Goal: Browse casually: Explore the website without a specific task or goal

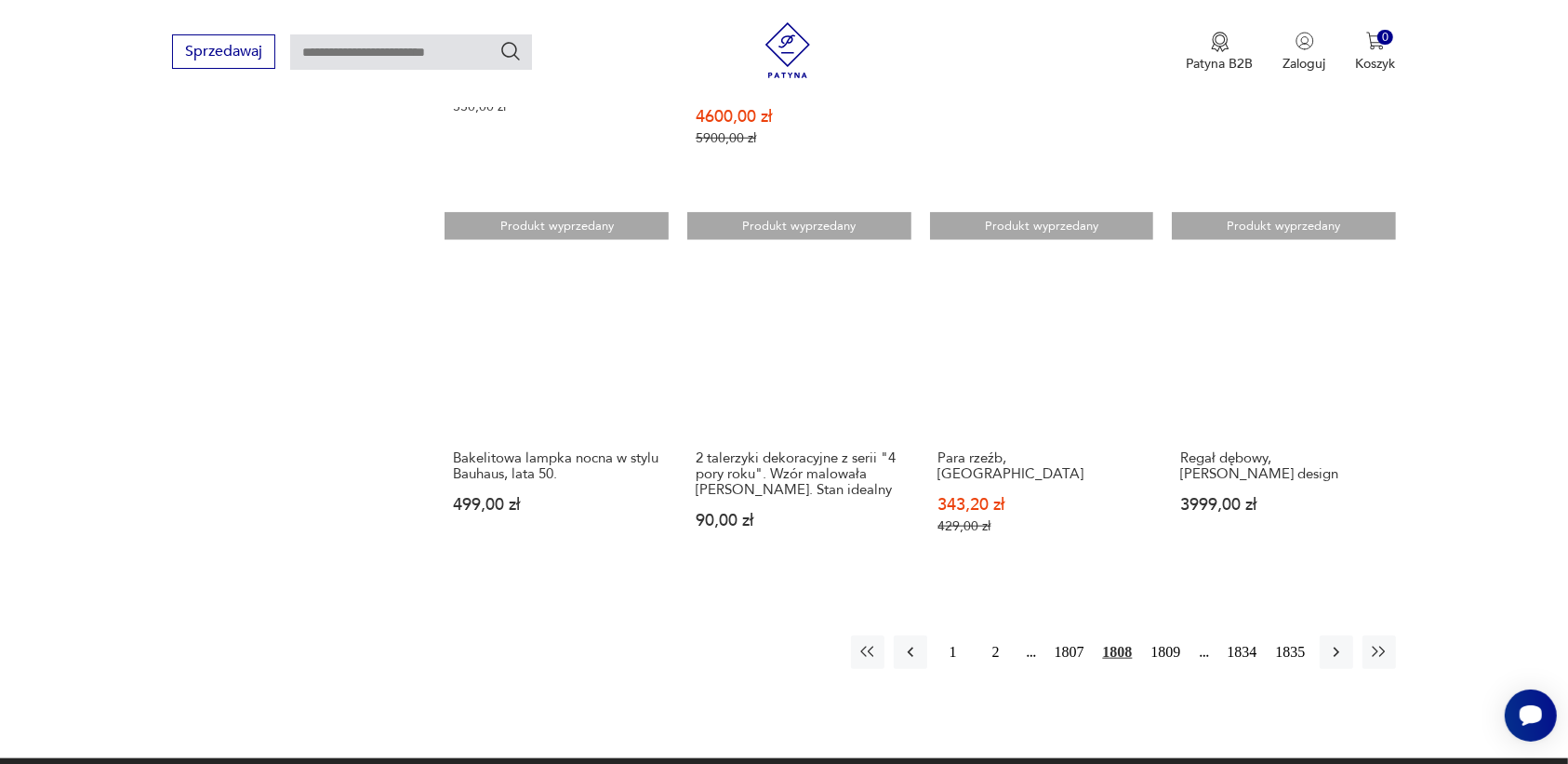
scroll to position [1636, 0]
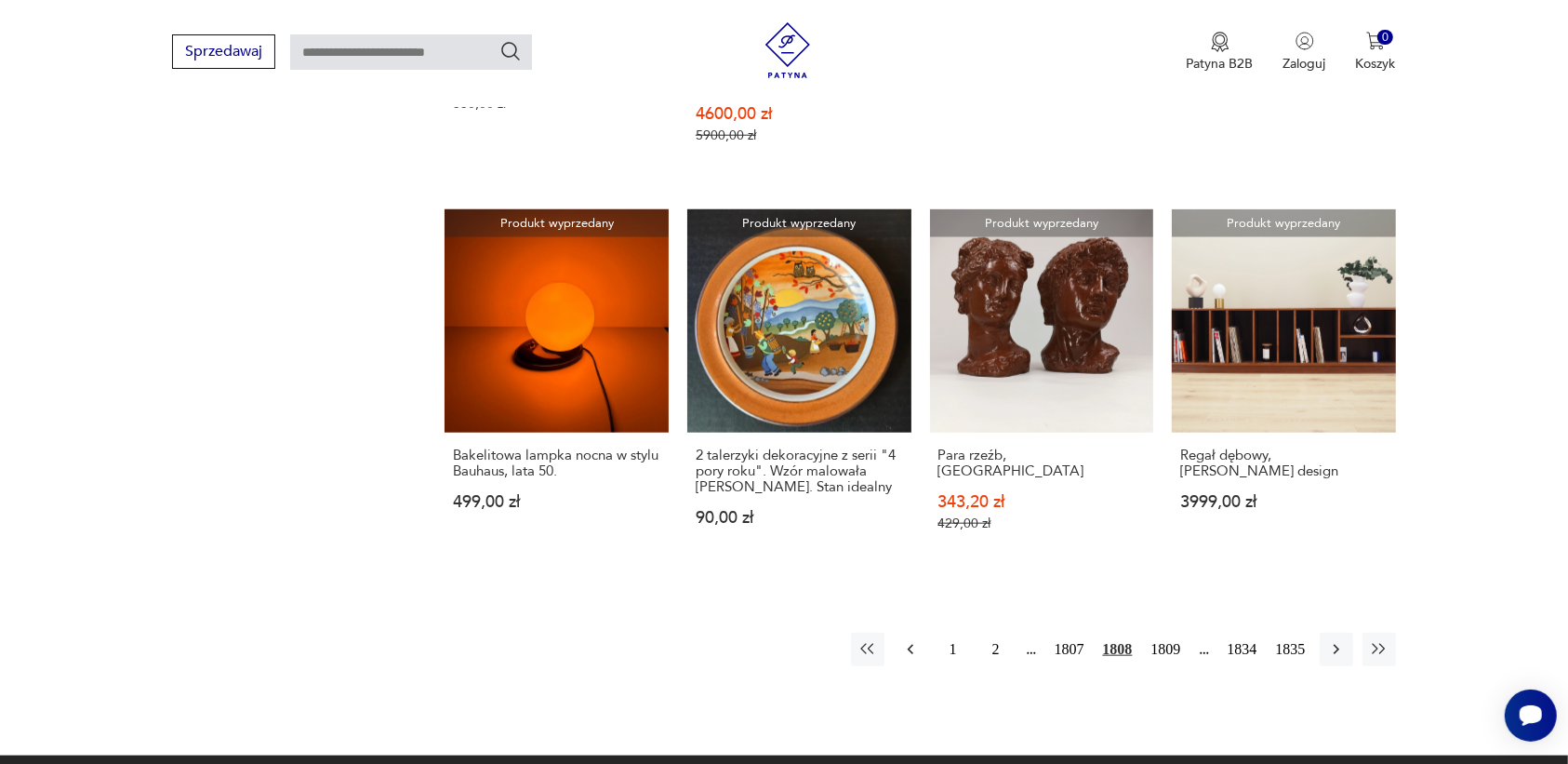
click at [904, 640] on icon "button" at bounding box center [911, 650] width 19 height 19
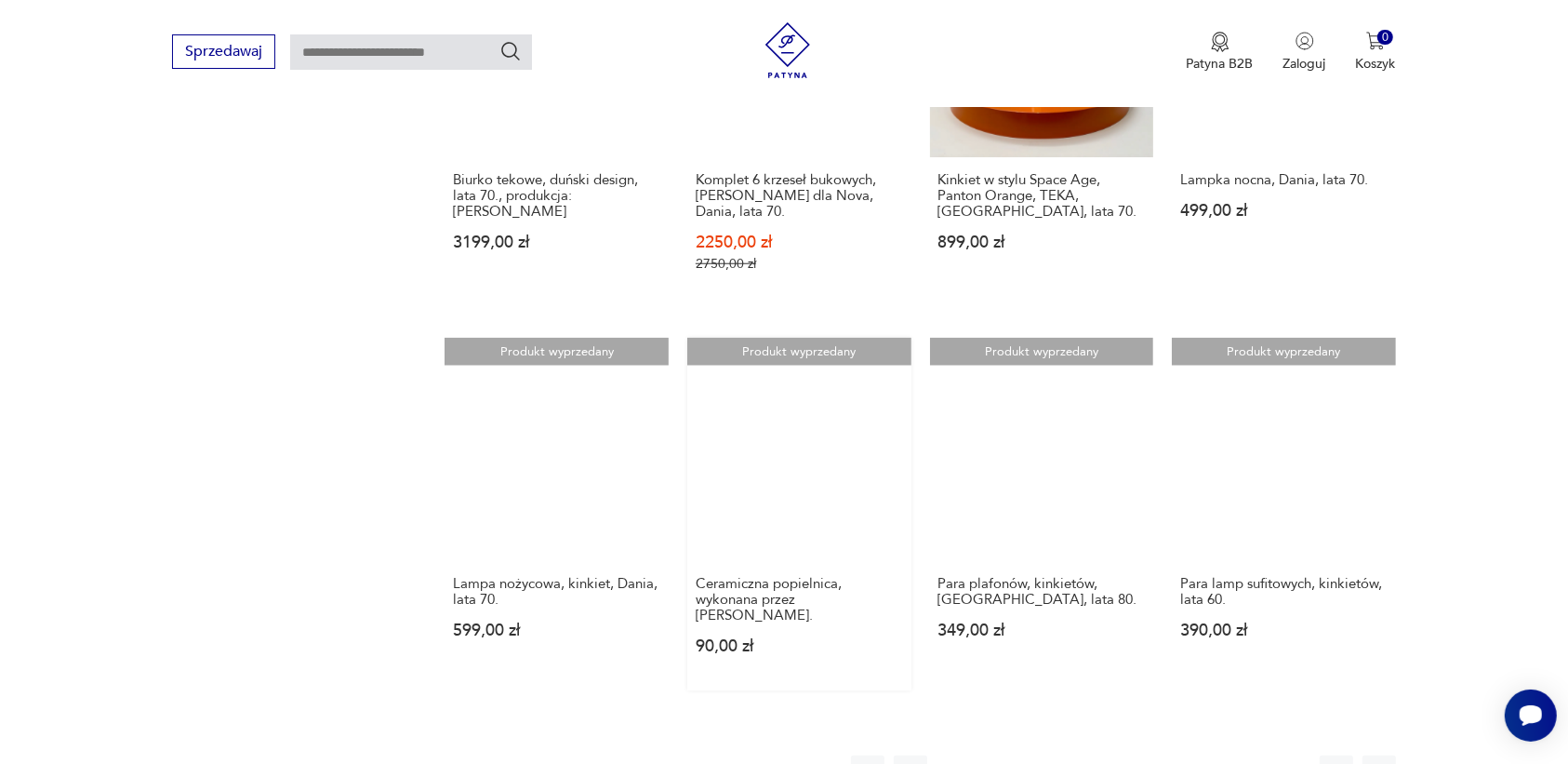
scroll to position [1636, 0]
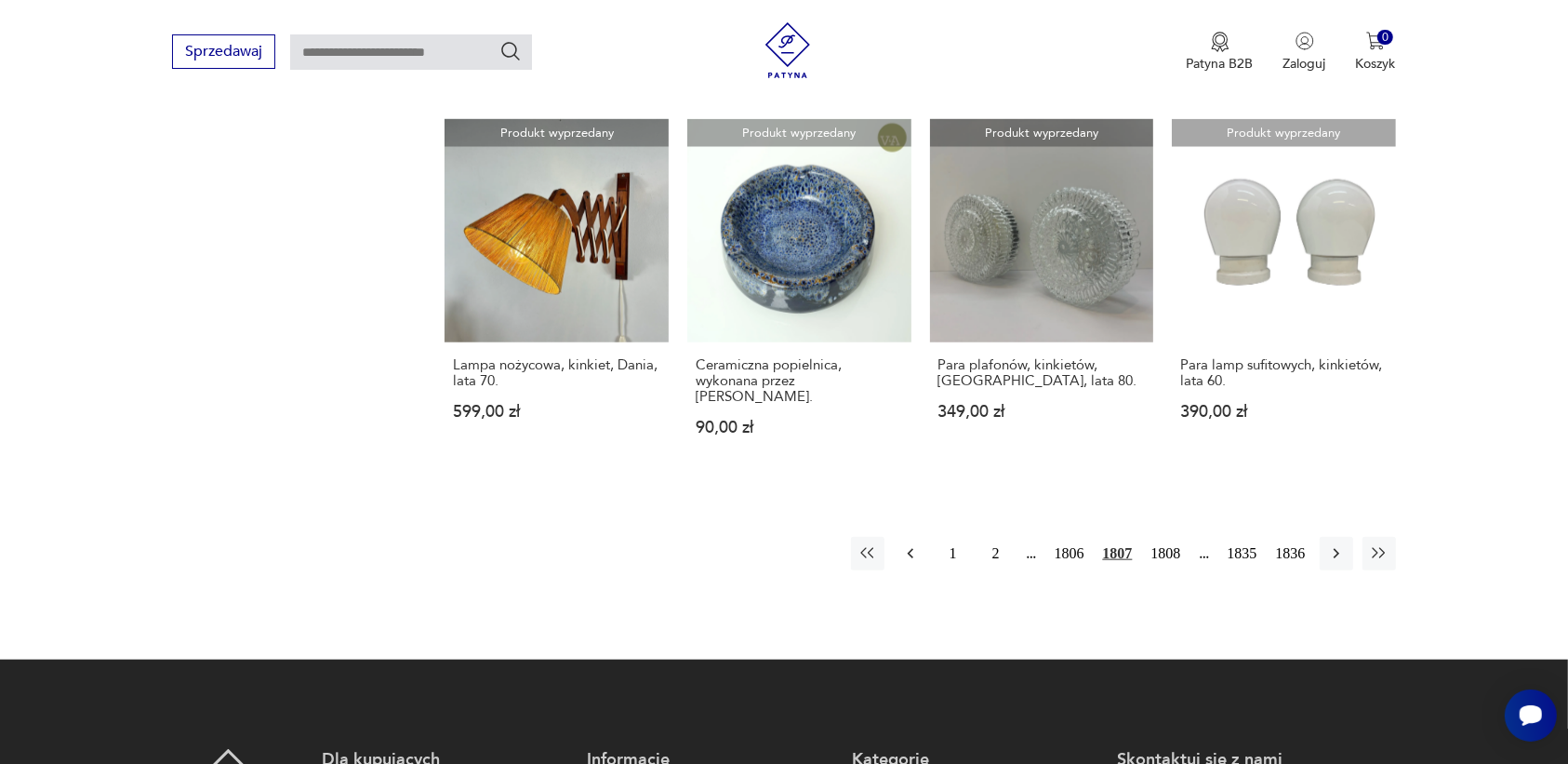
click at [910, 544] on icon "button" at bounding box center [911, 553] width 19 height 19
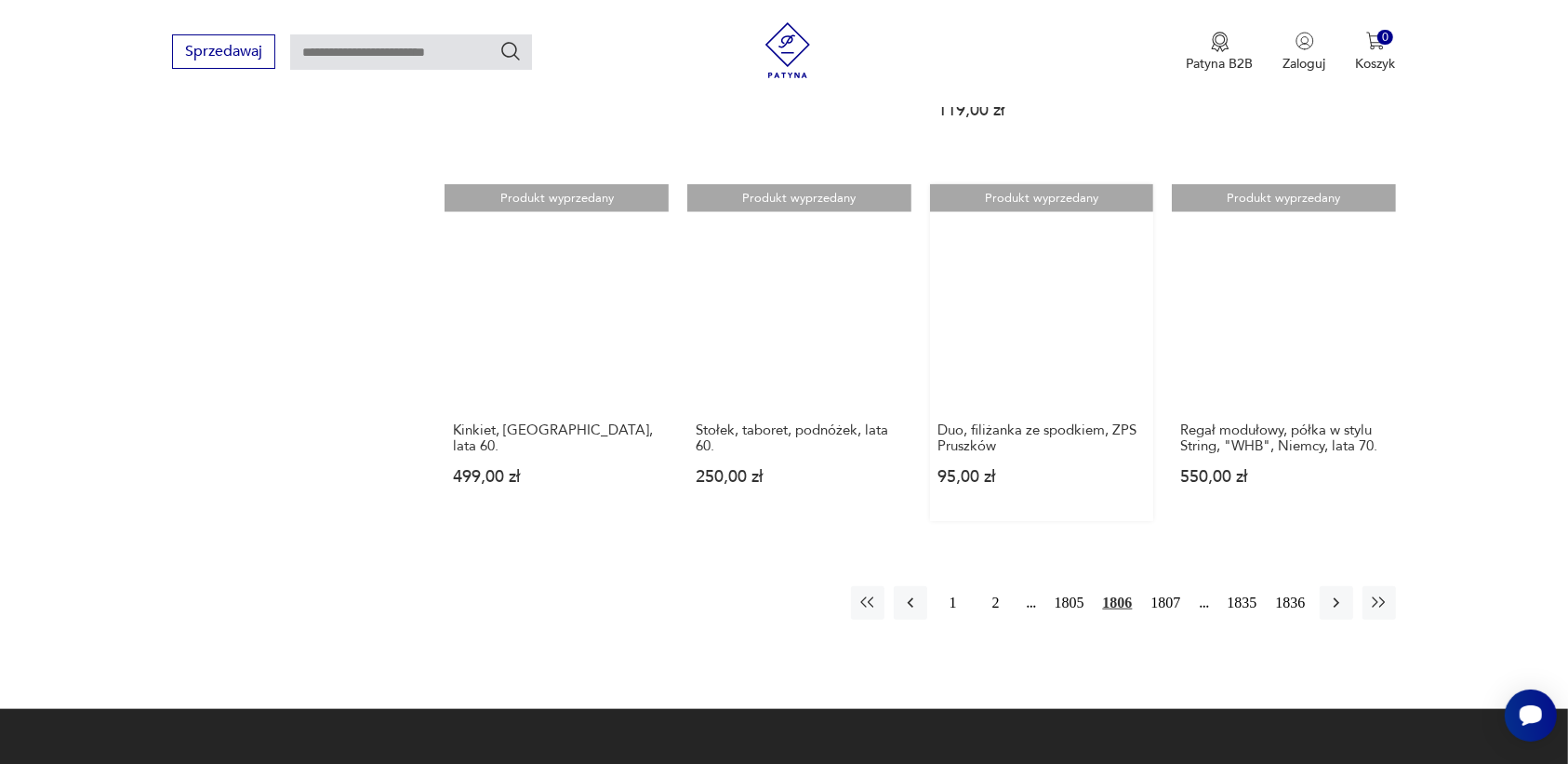
scroll to position [1636, 0]
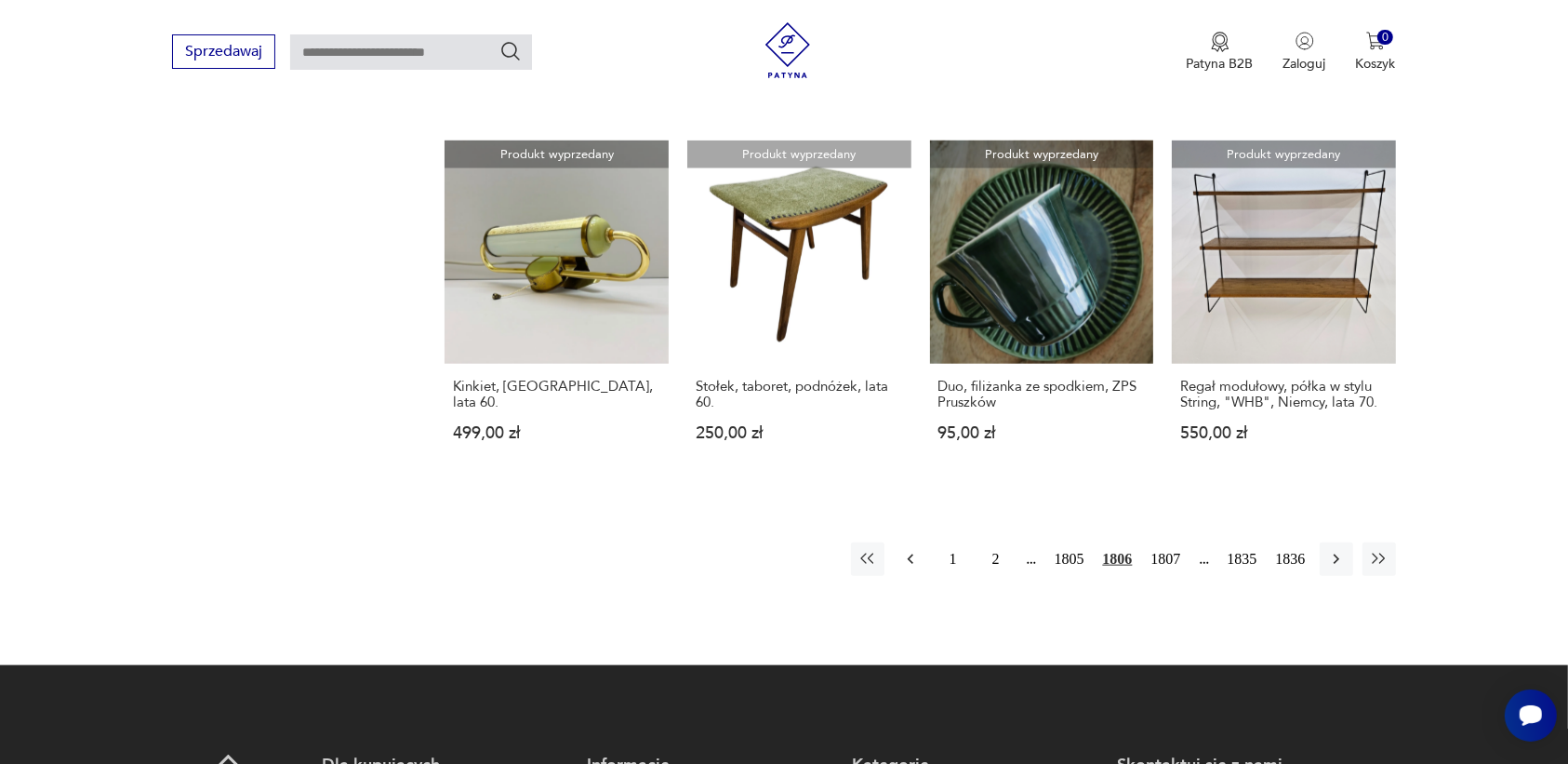
click at [909, 554] on icon "button" at bounding box center [910, 559] width 6 height 10
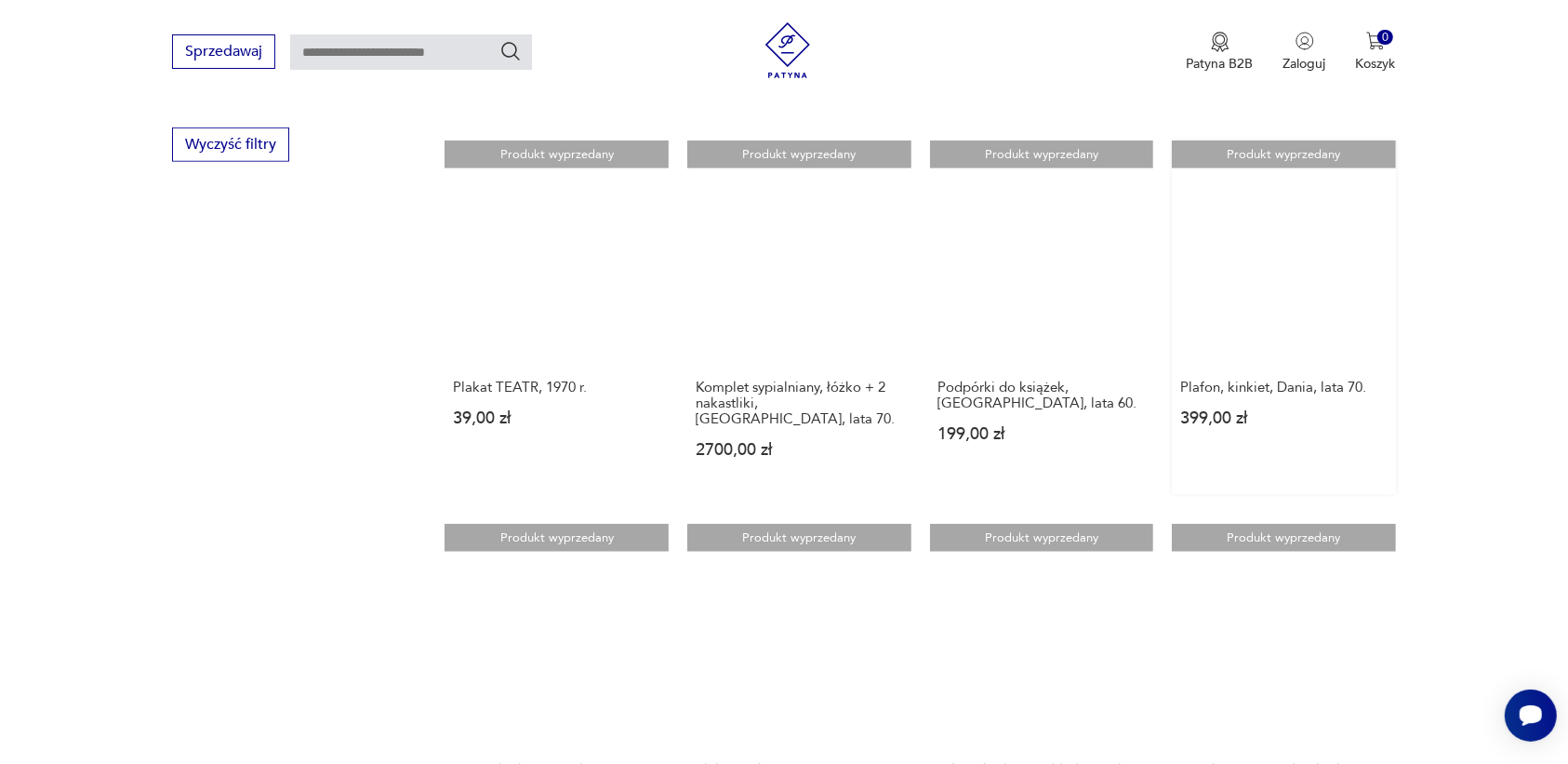
scroll to position [1636, 0]
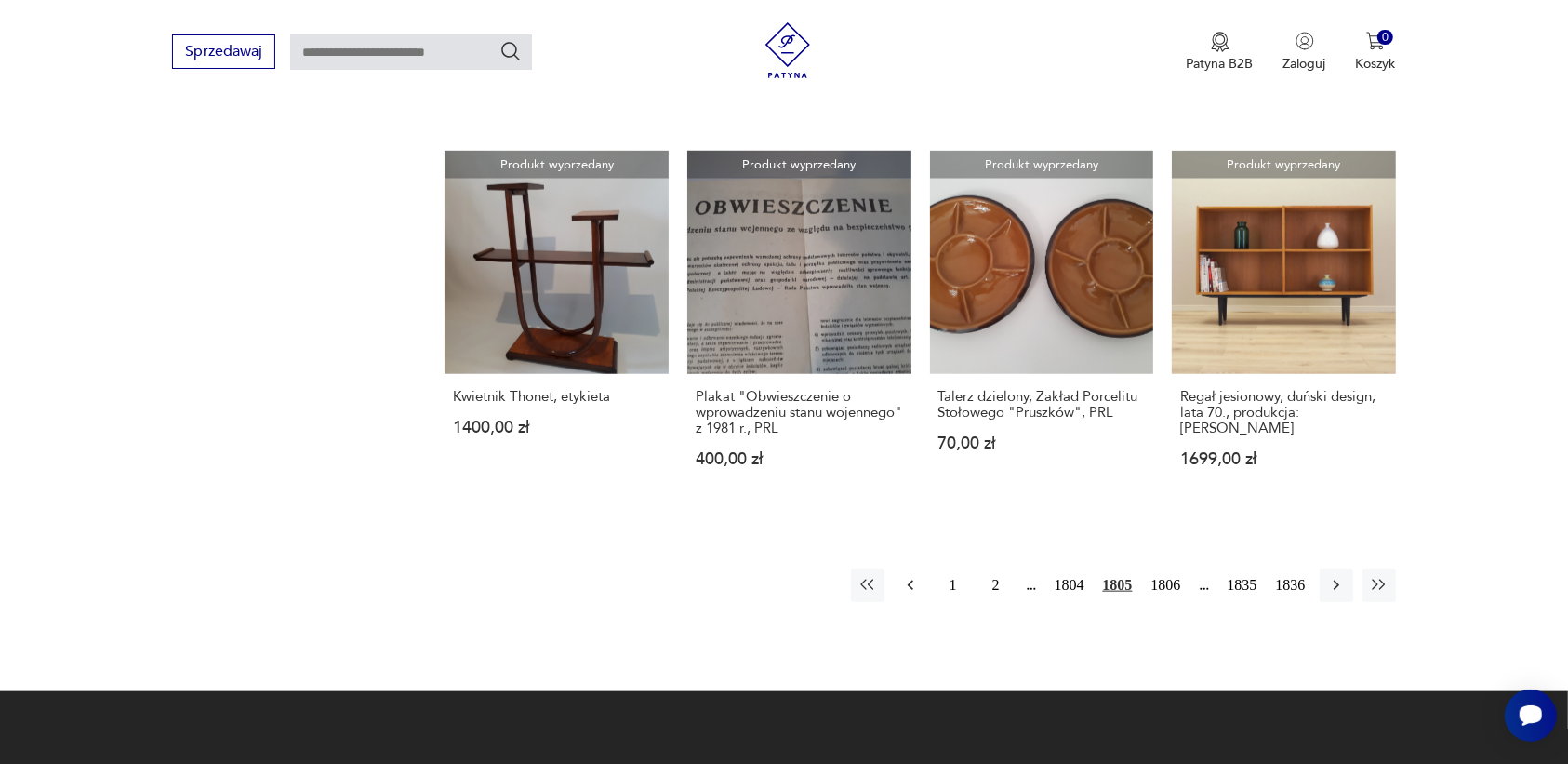
click at [913, 576] on icon "button" at bounding box center [911, 585] width 19 height 19
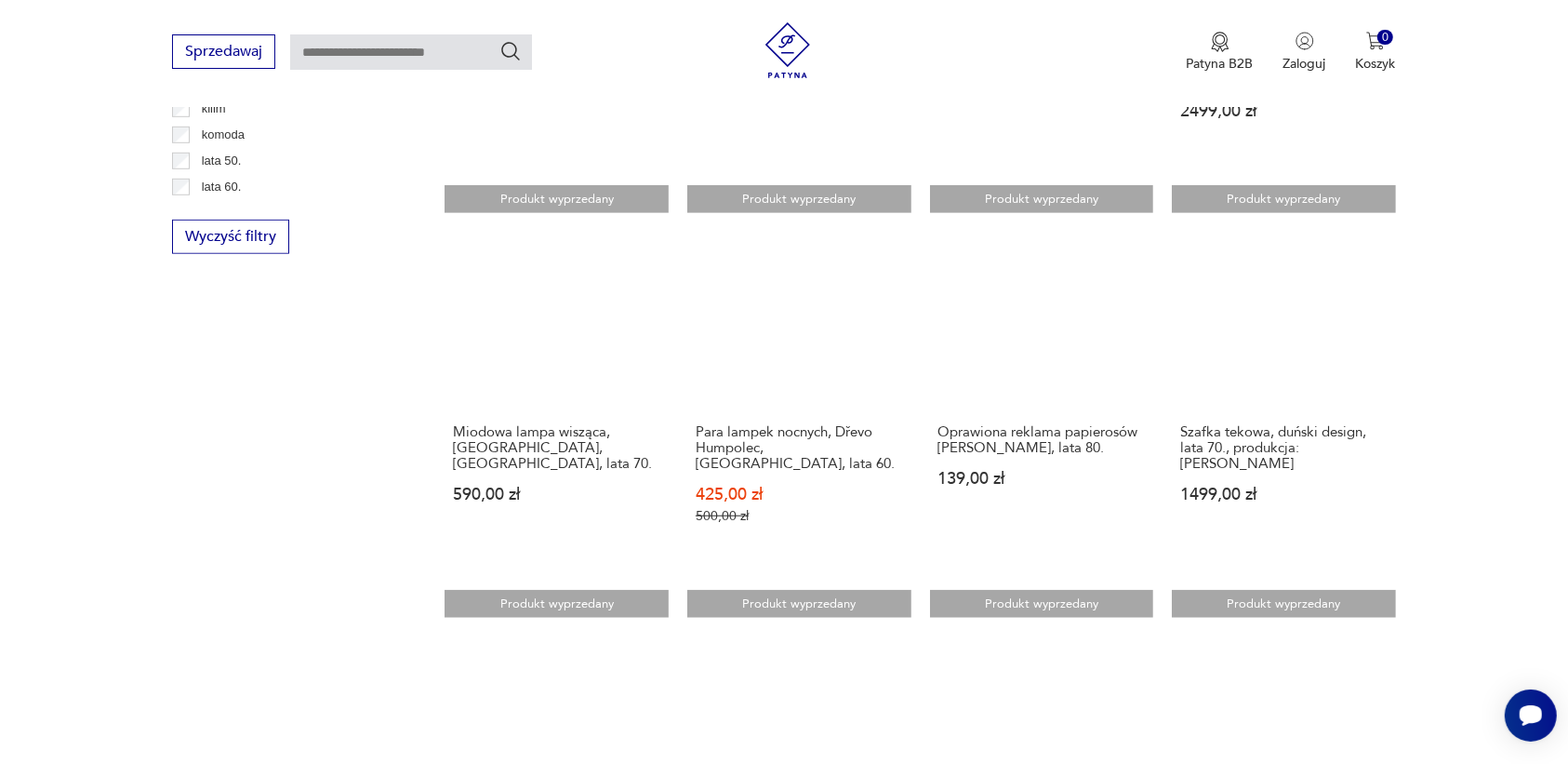
scroll to position [1520, 0]
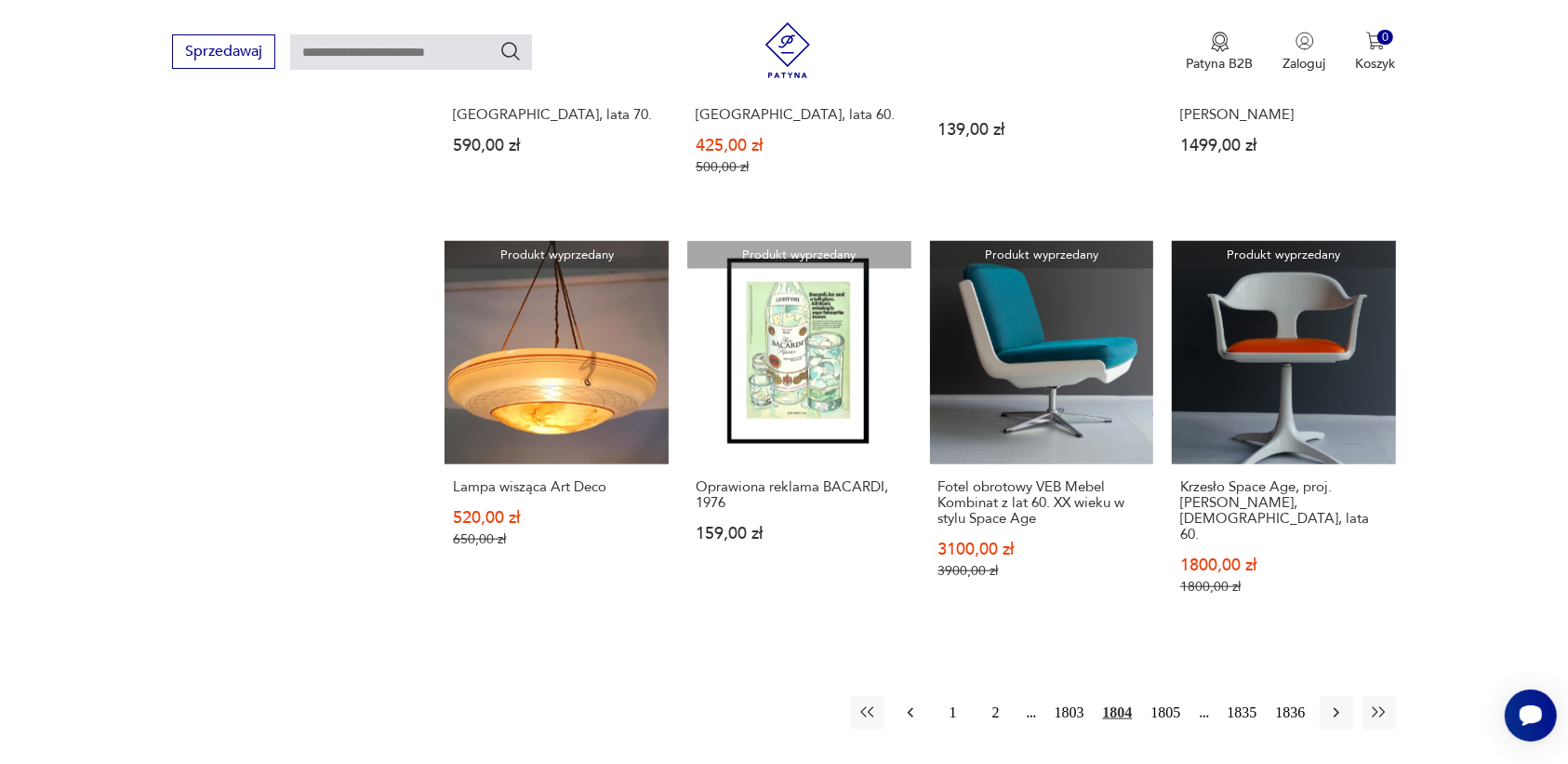
click at [904, 703] on icon "button" at bounding box center [911, 713] width 19 height 19
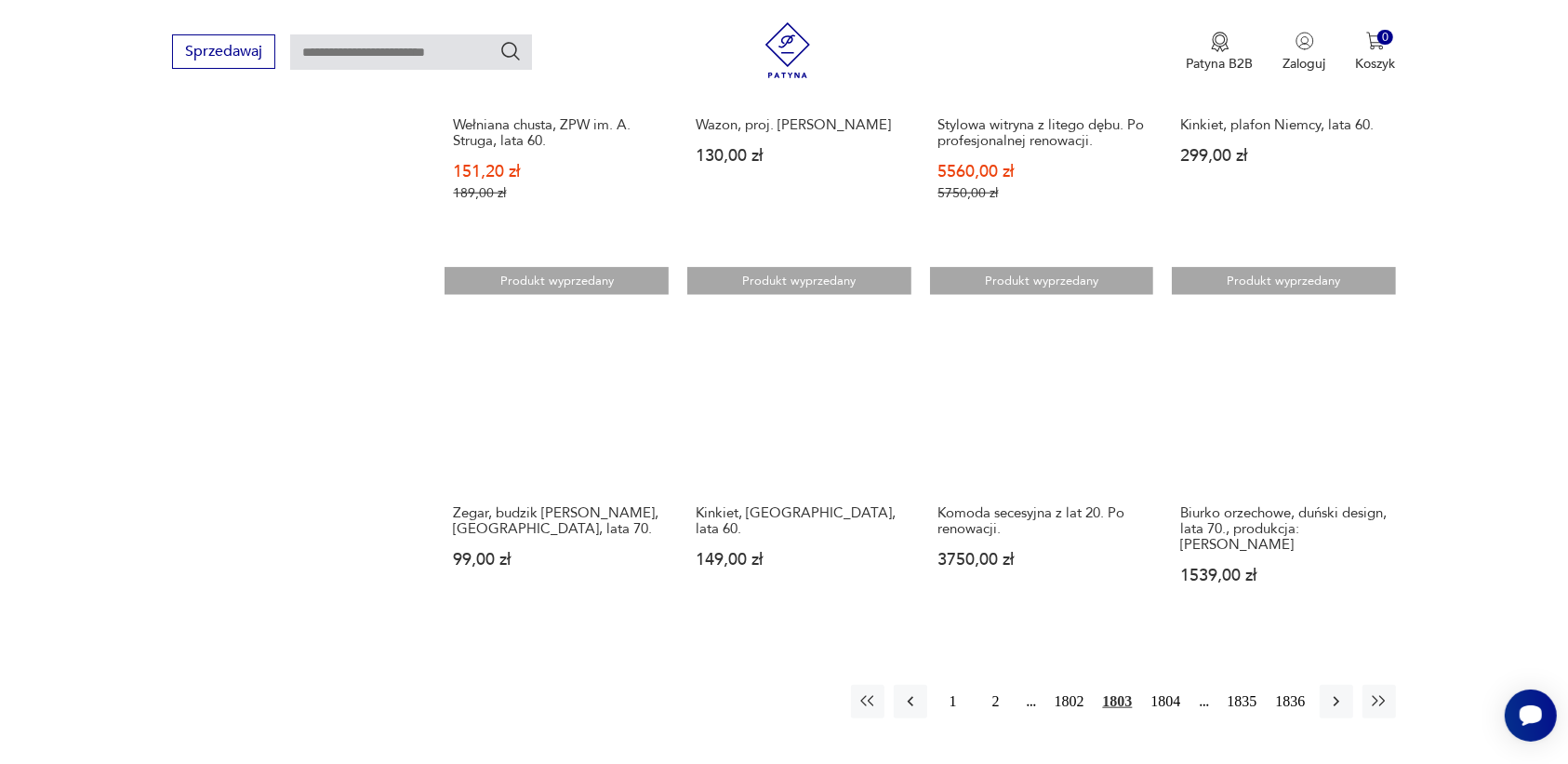
scroll to position [1520, 0]
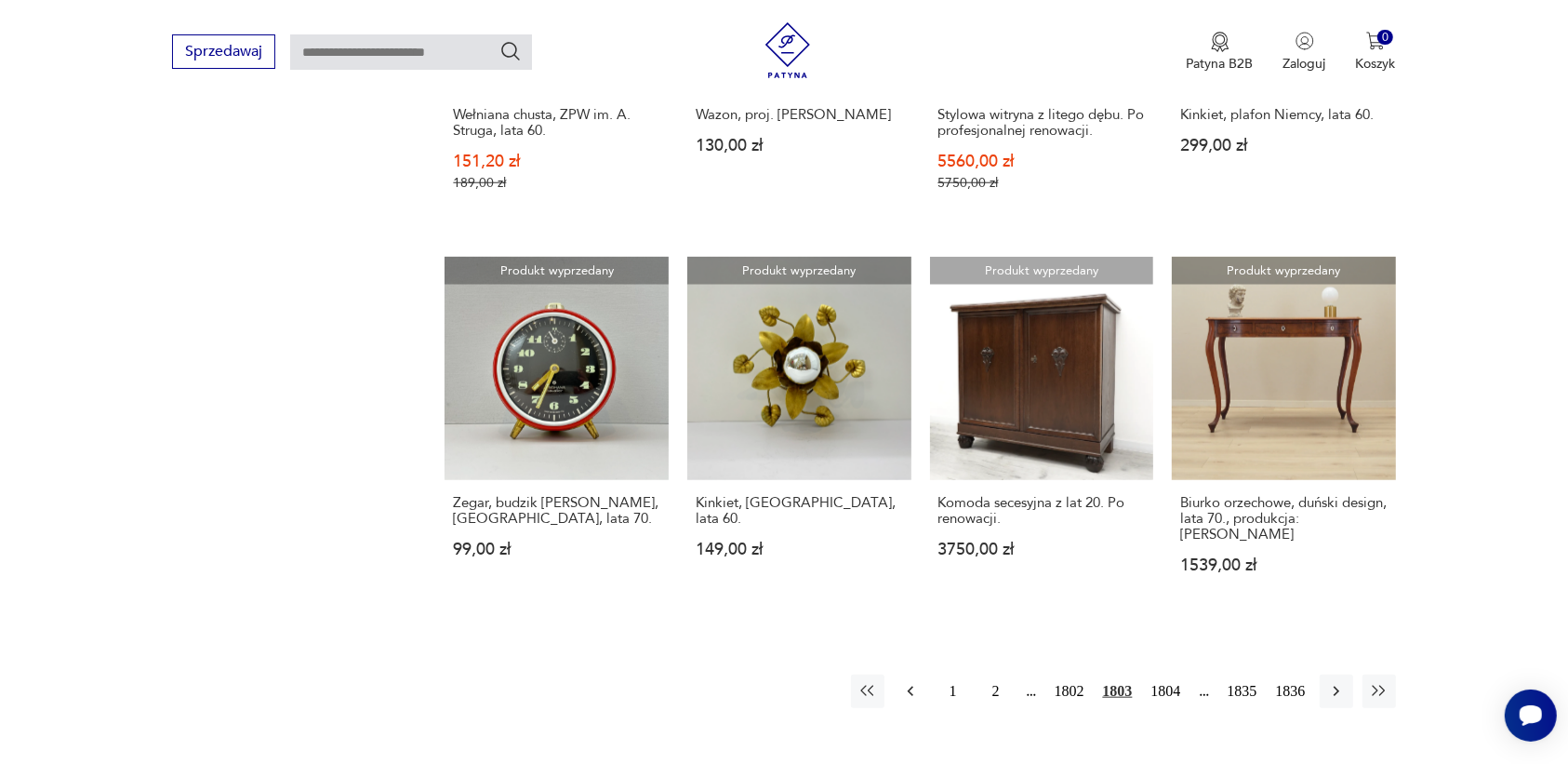
click at [912, 682] on icon "button" at bounding box center [911, 691] width 19 height 19
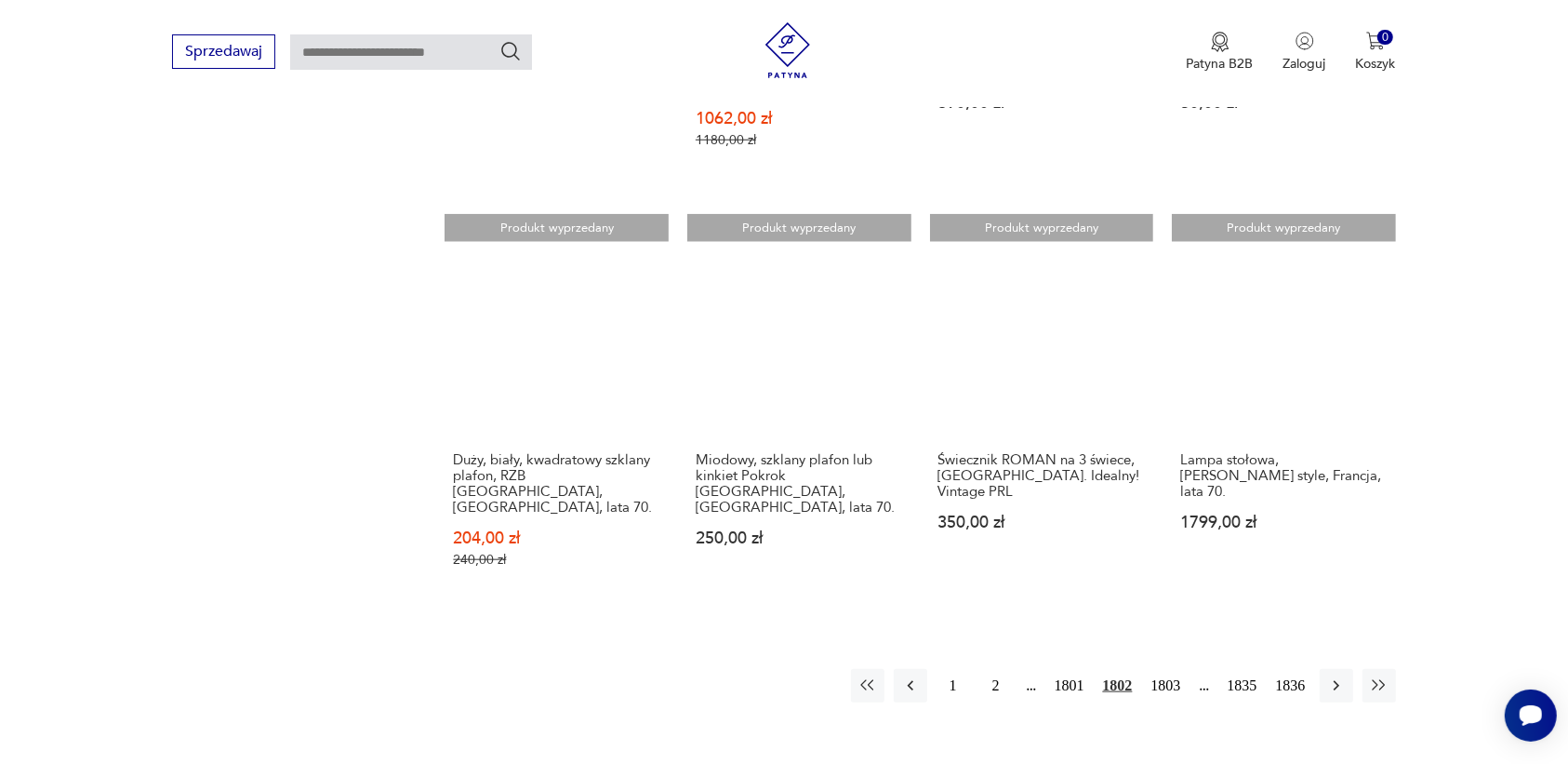
scroll to position [1752, 0]
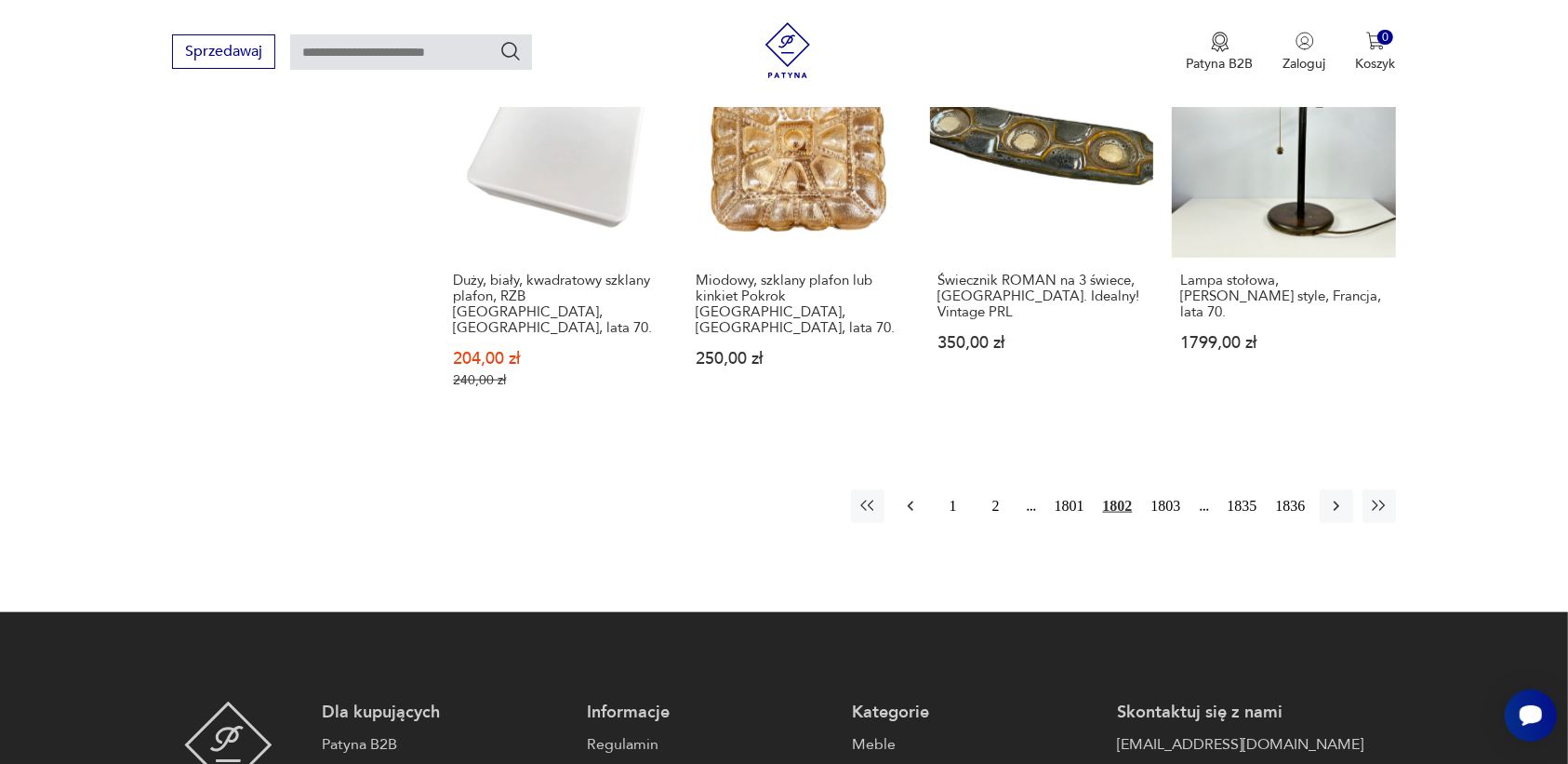
click at [907, 497] on icon "button" at bounding box center [911, 507] width 19 height 19
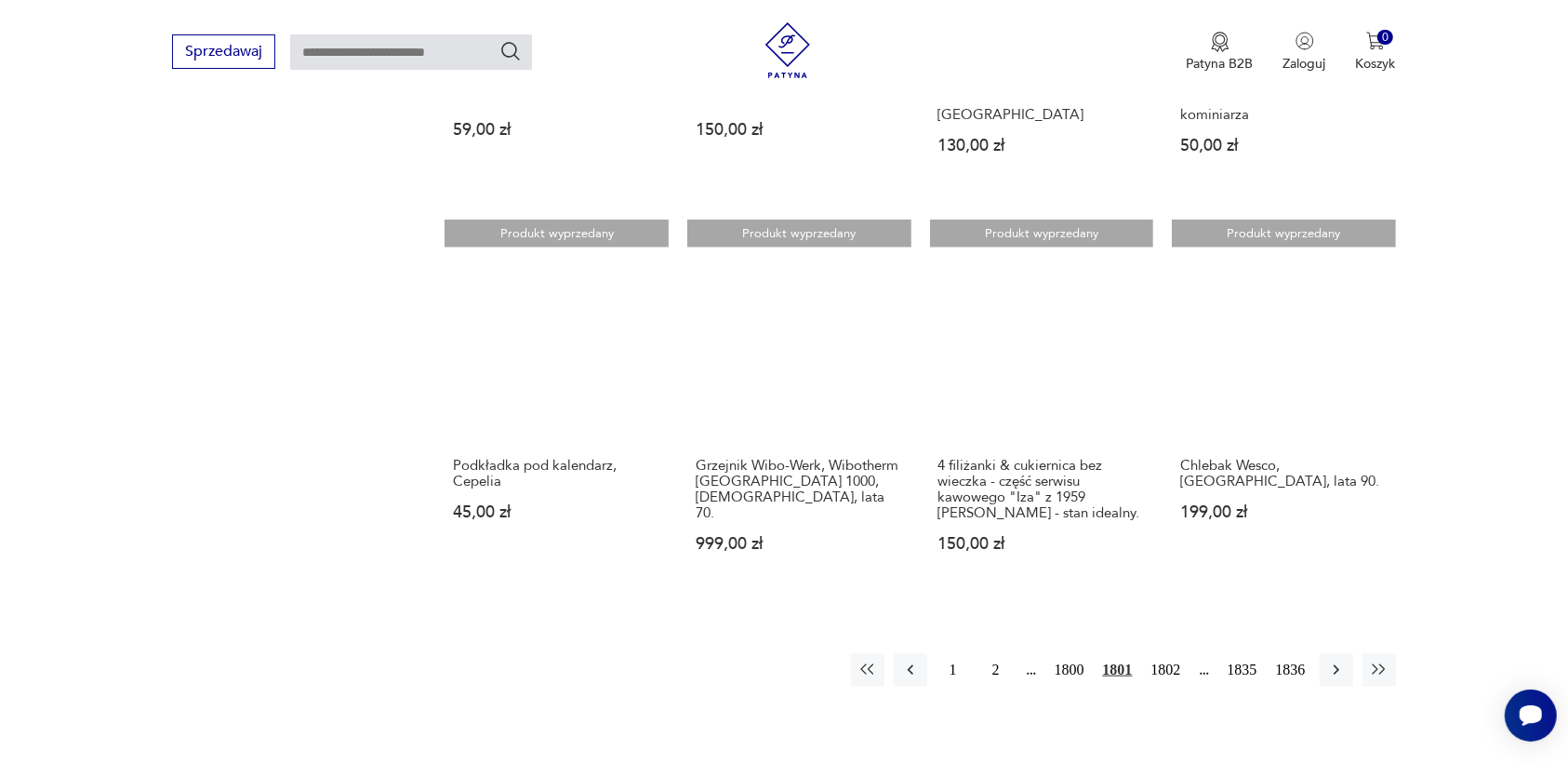
scroll to position [2073, 0]
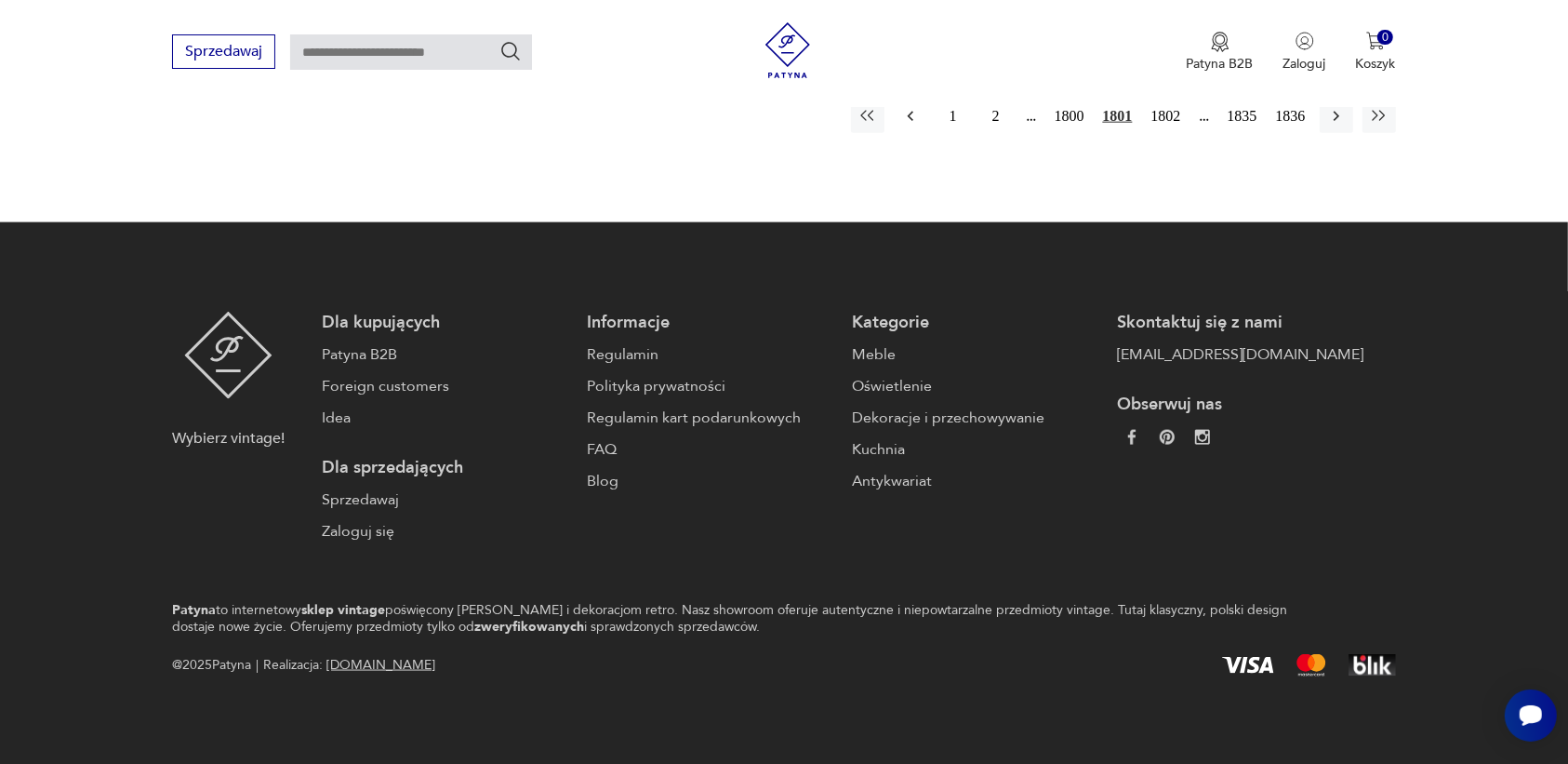
click at [914, 116] on icon "button" at bounding box center [911, 116] width 19 height 19
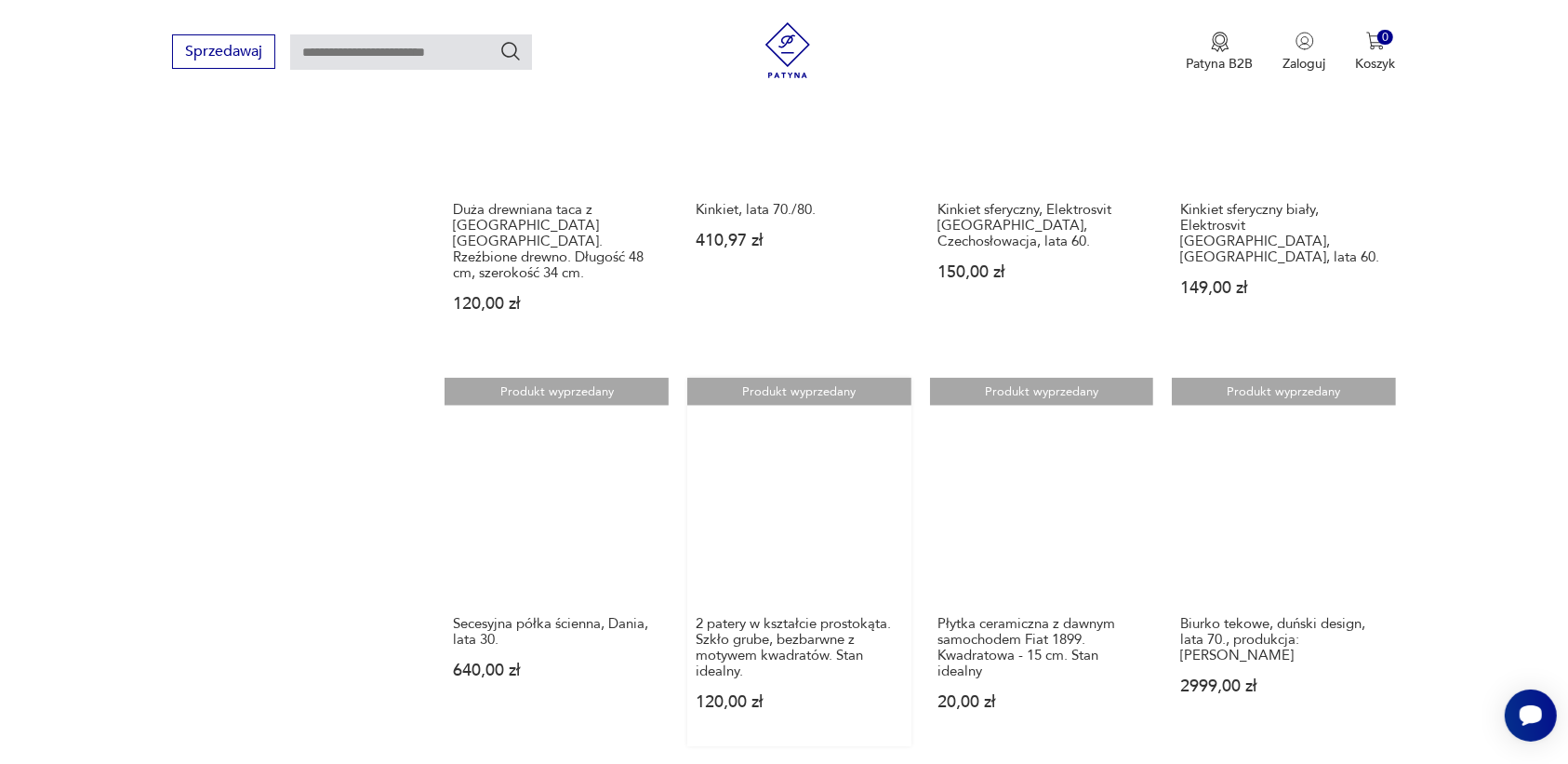
scroll to position [1520, 0]
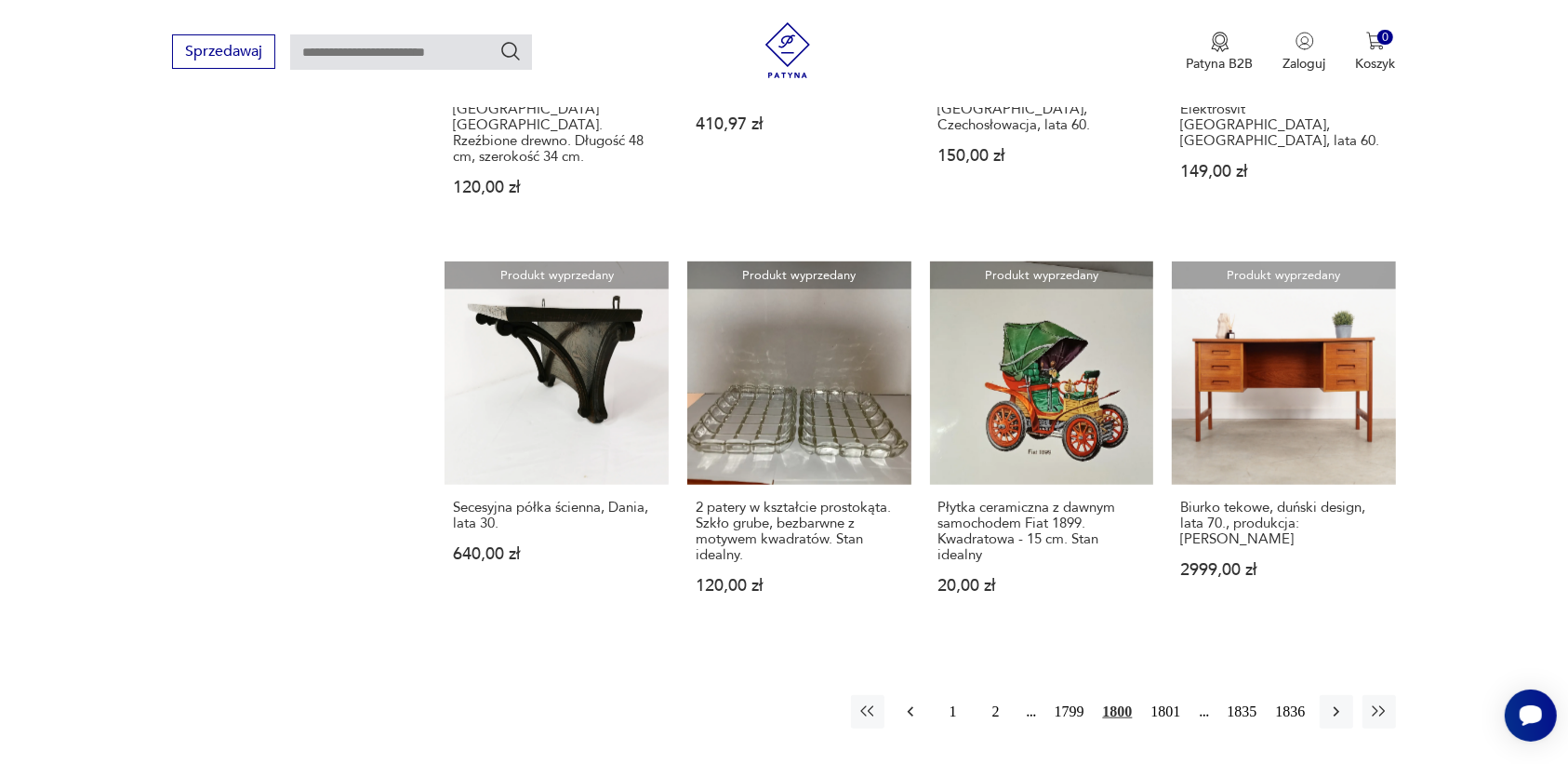
click at [913, 702] on icon "button" at bounding box center [911, 712] width 19 height 19
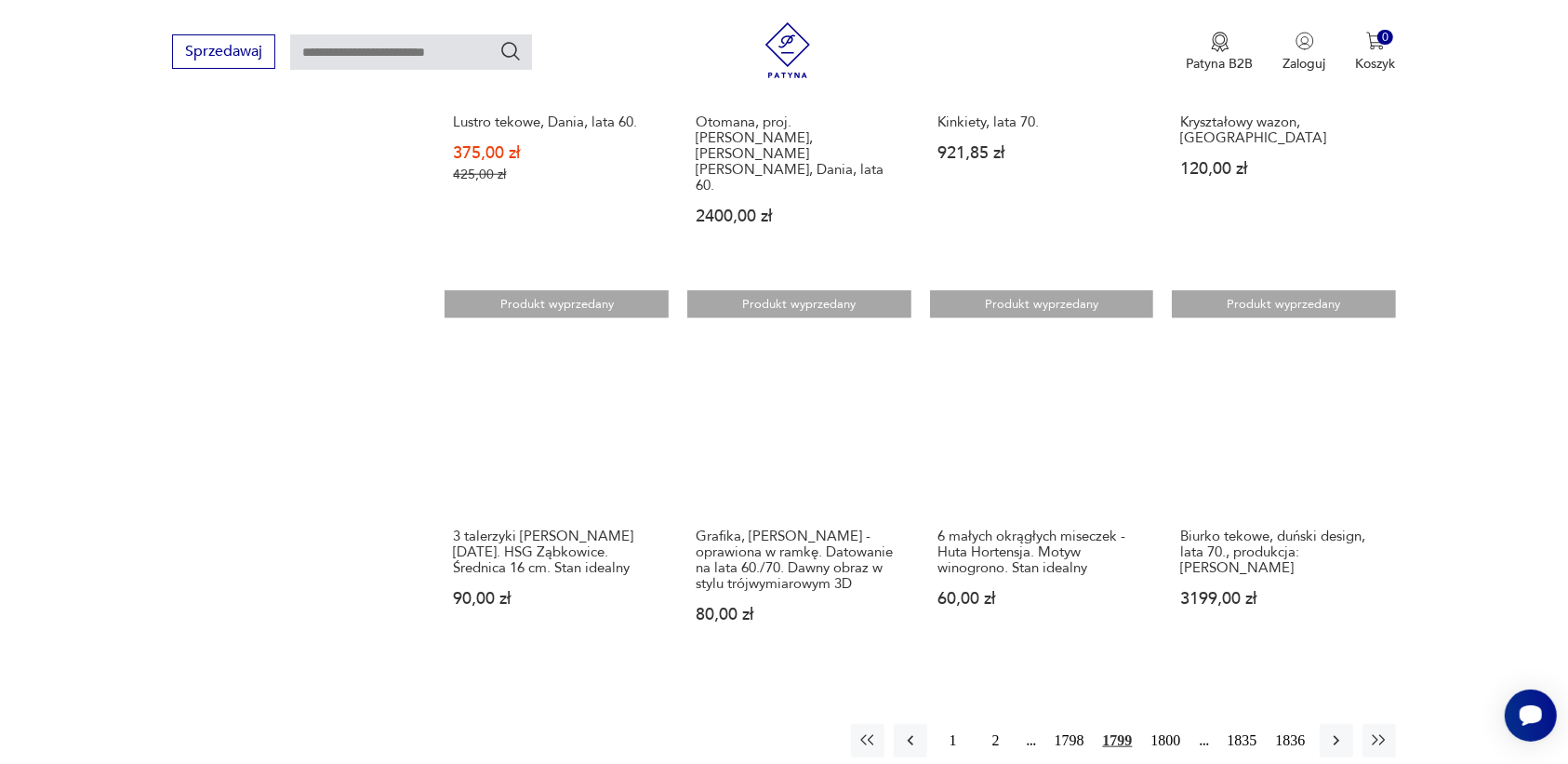
scroll to position [1520, 0]
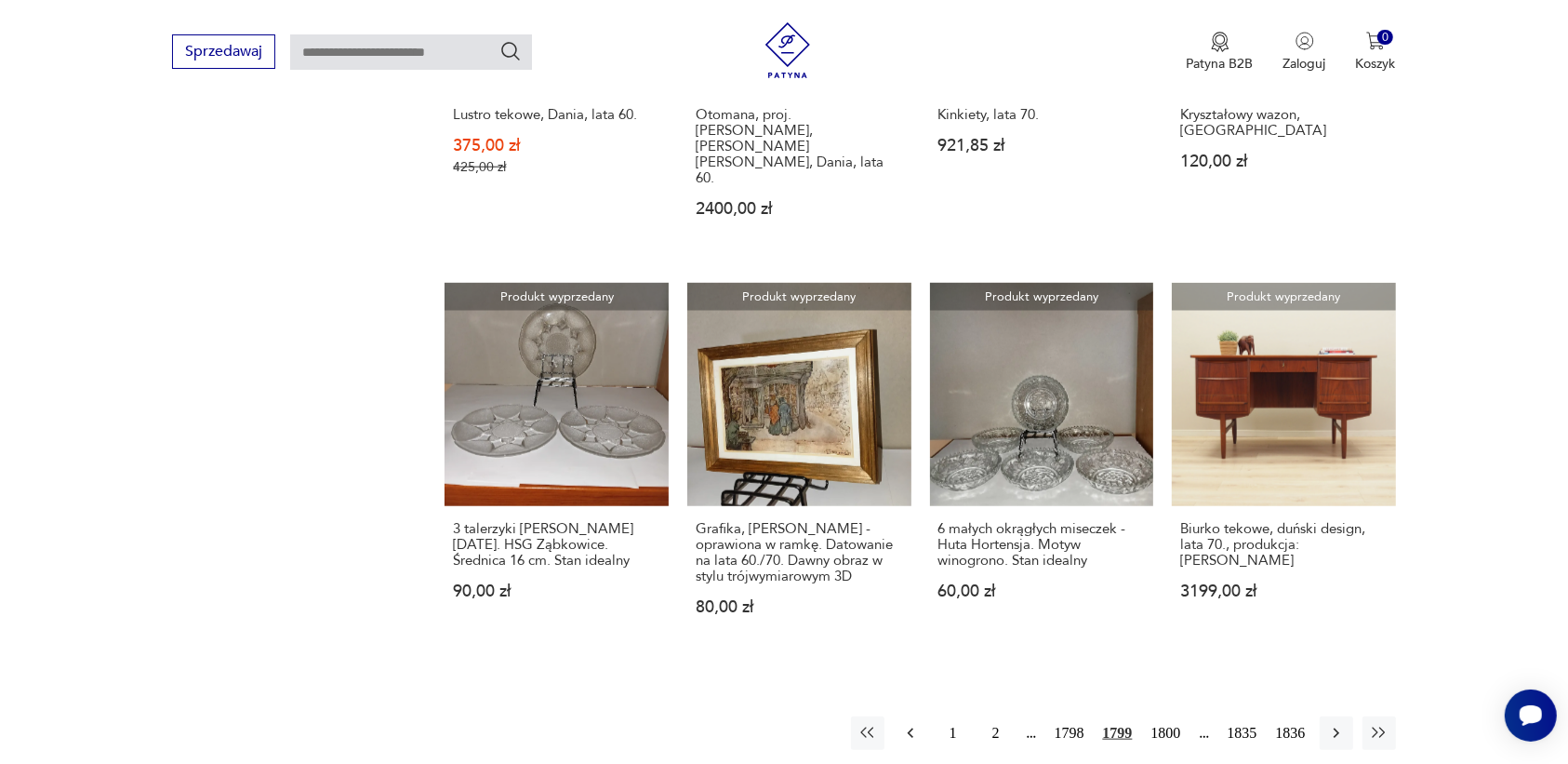
click at [910, 724] on icon "button" at bounding box center [911, 733] width 19 height 19
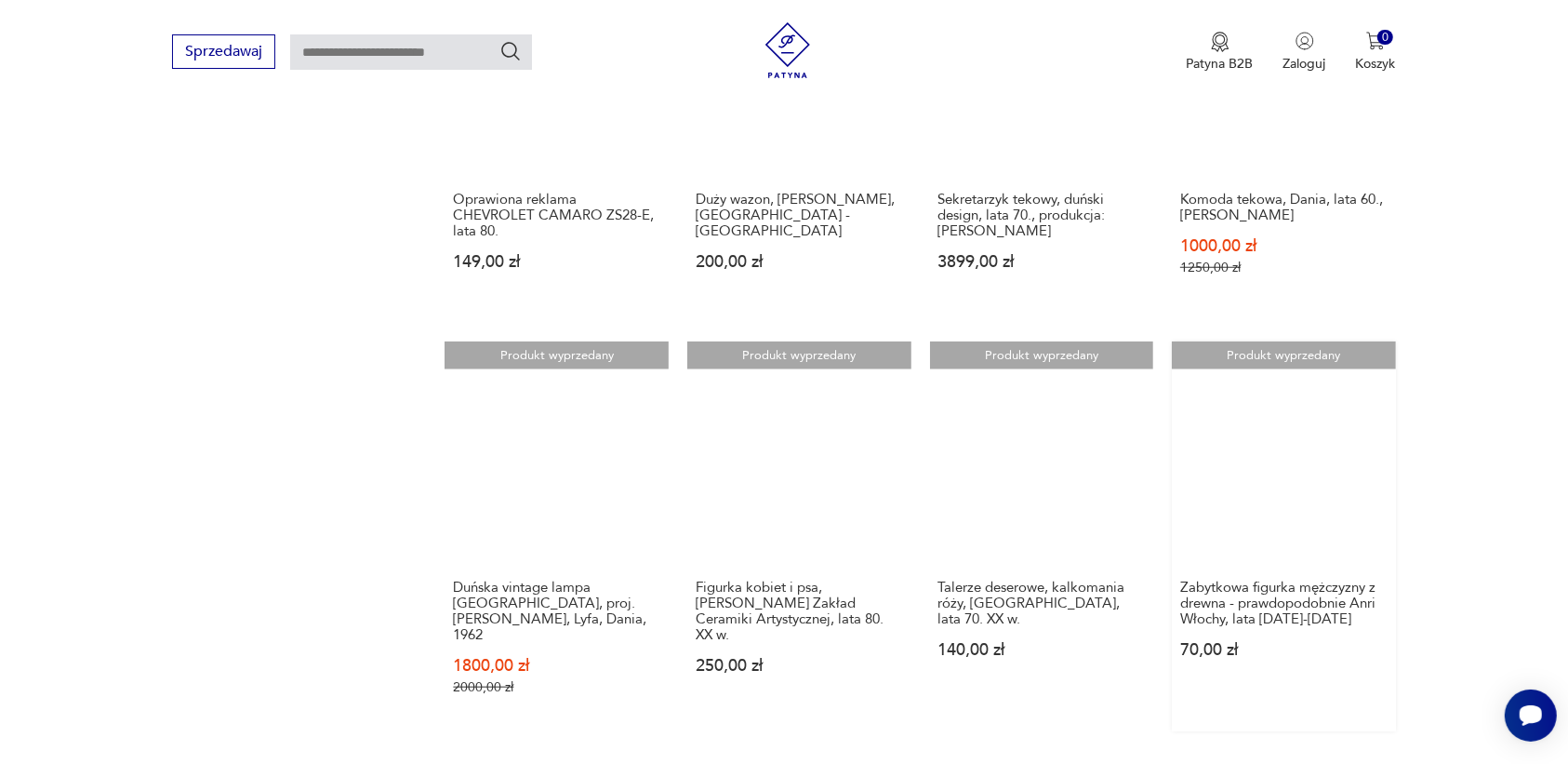
scroll to position [1752, 0]
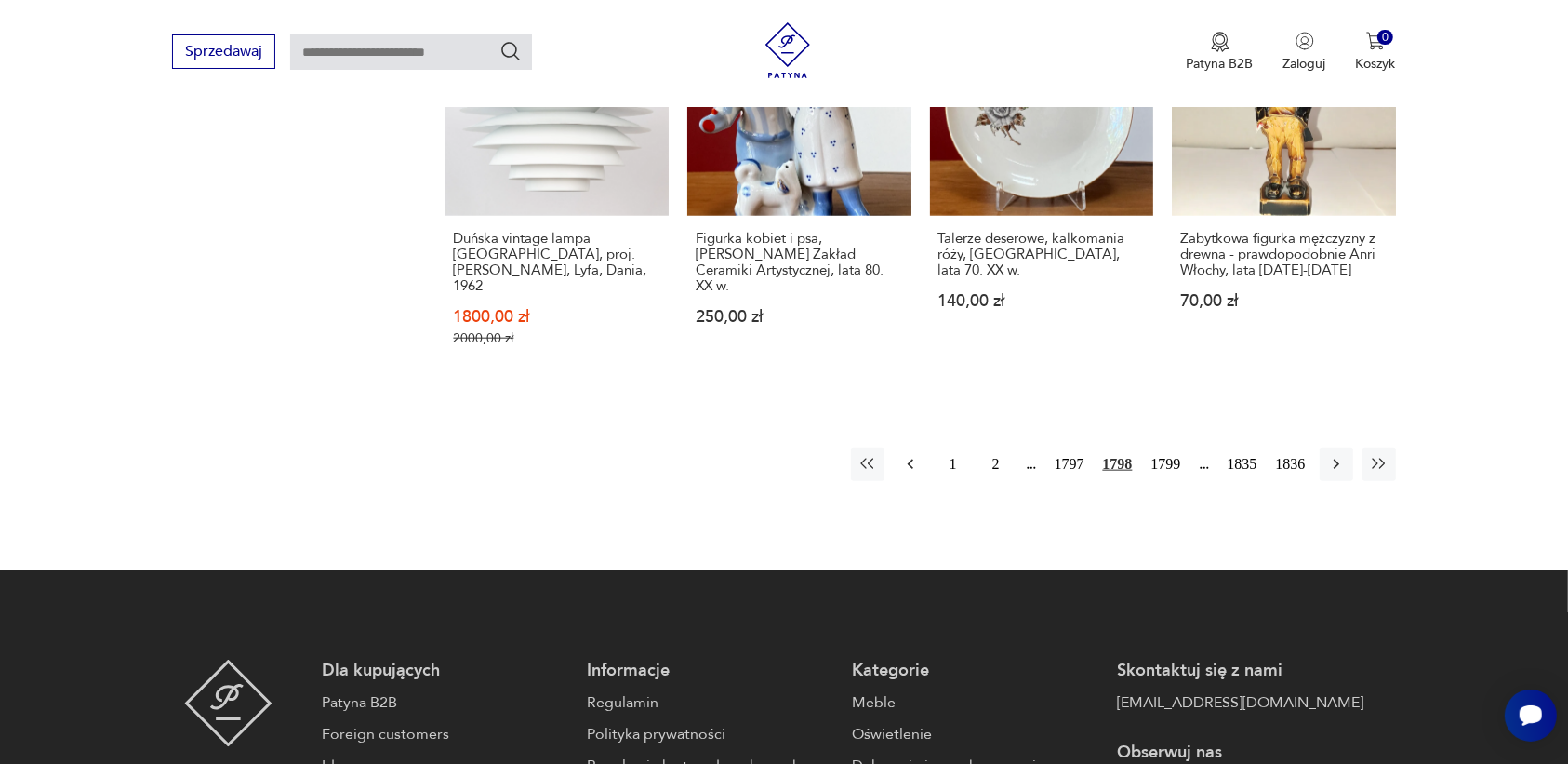
click at [915, 455] on icon "button" at bounding box center [911, 464] width 19 height 19
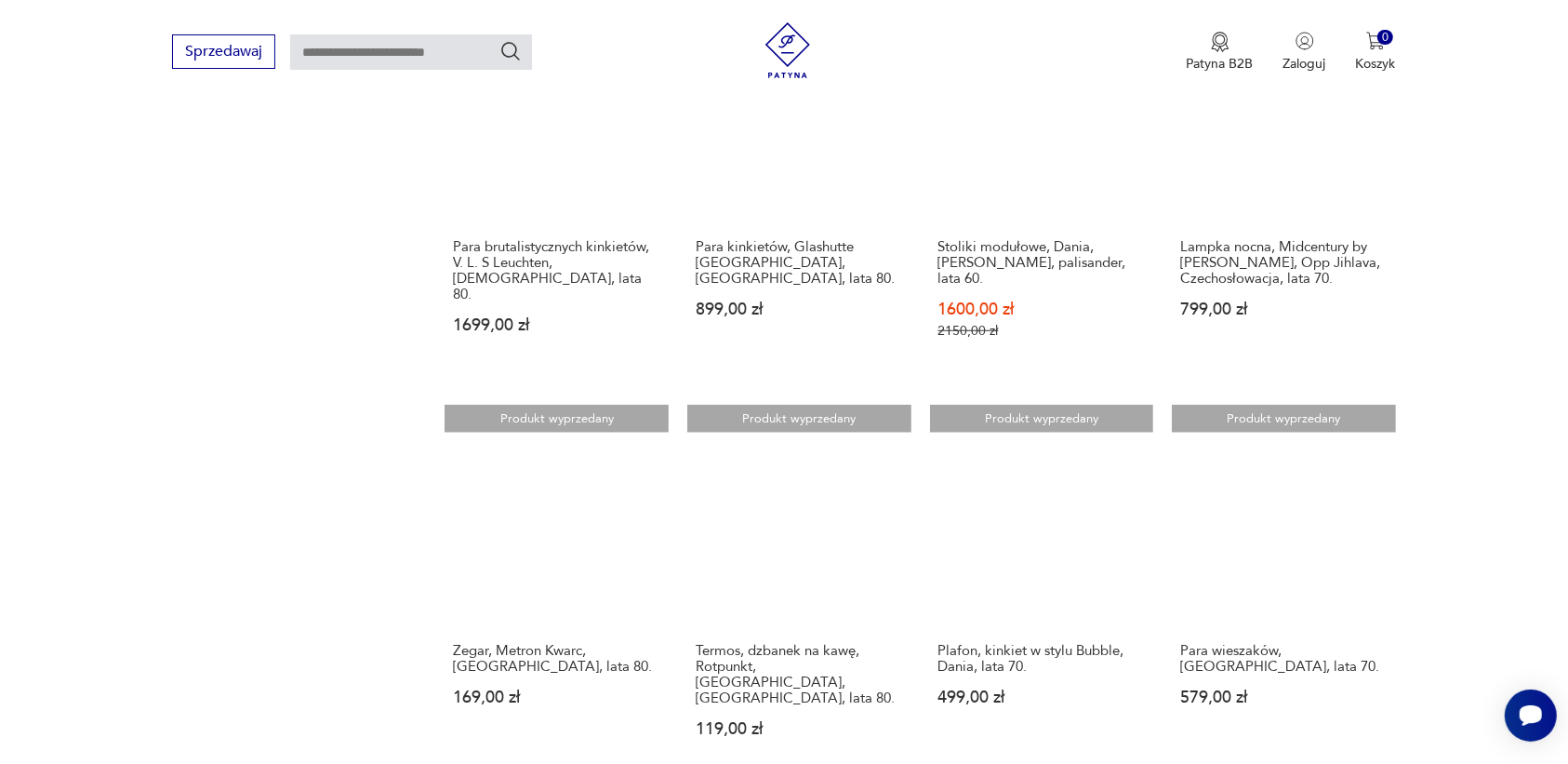
scroll to position [1520, 0]
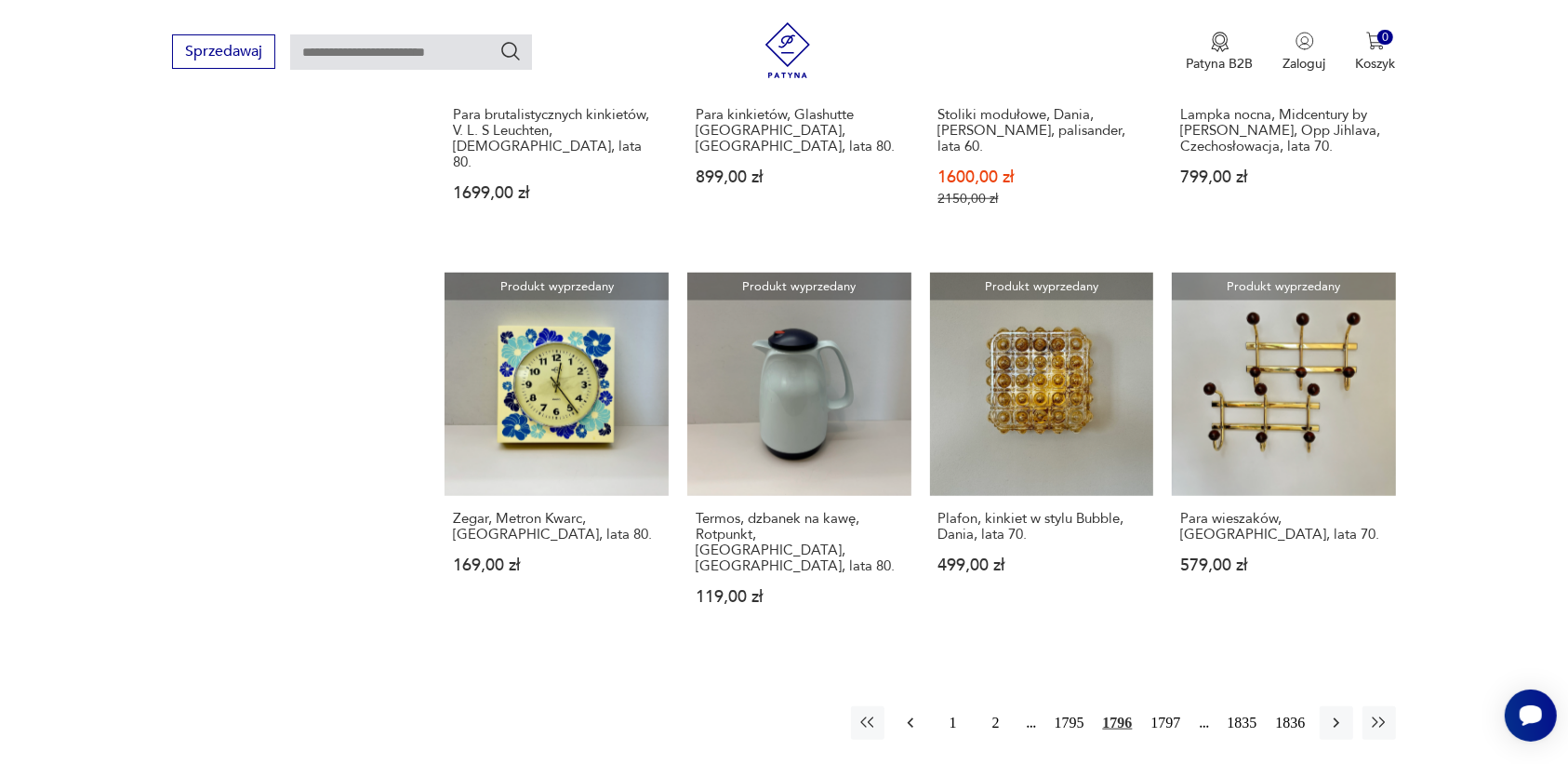
click at [909, 718] on icon "button" at bounding box center [910, 723] width 6 height 10
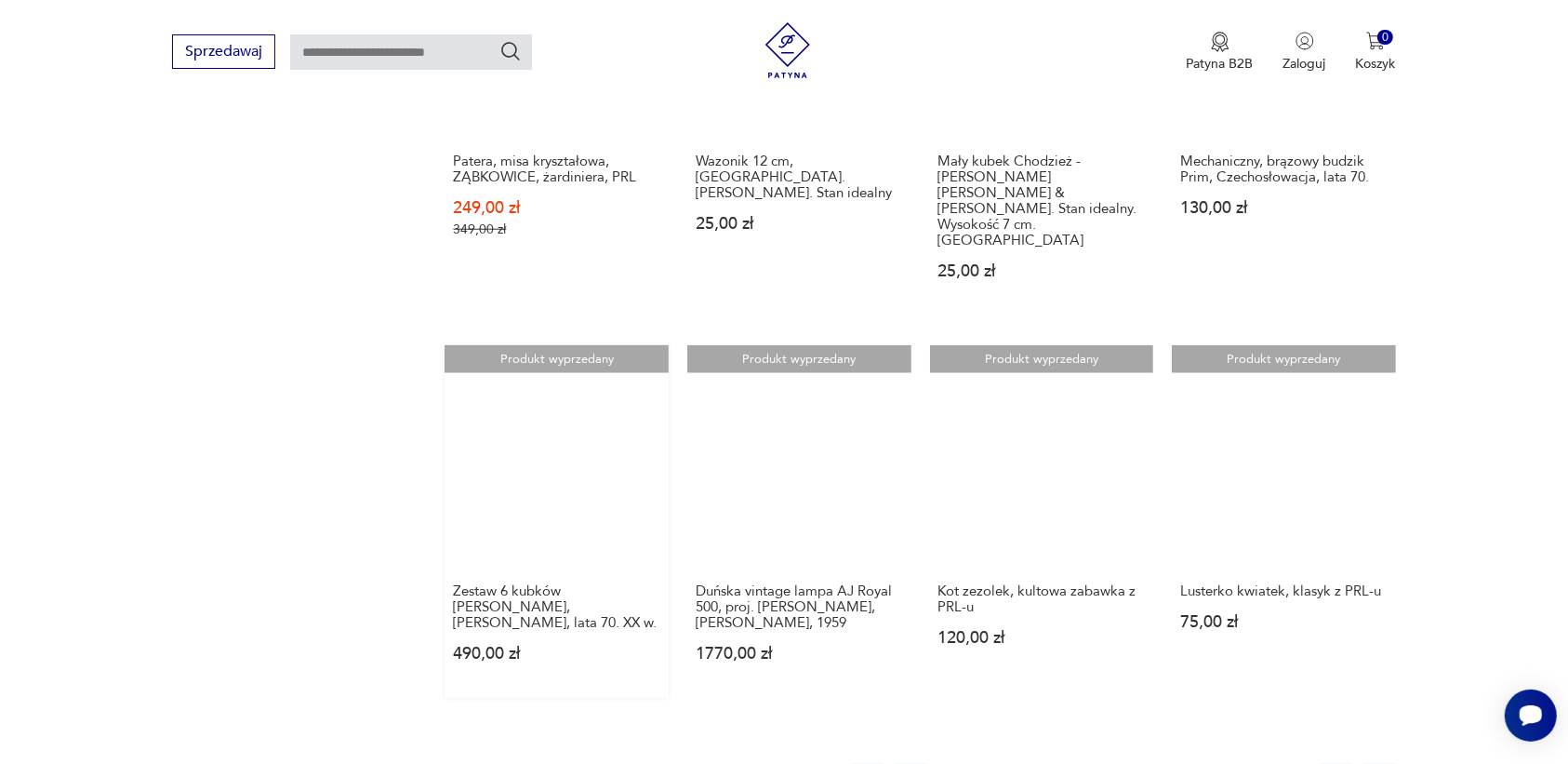
scroll to position [1636, 0]
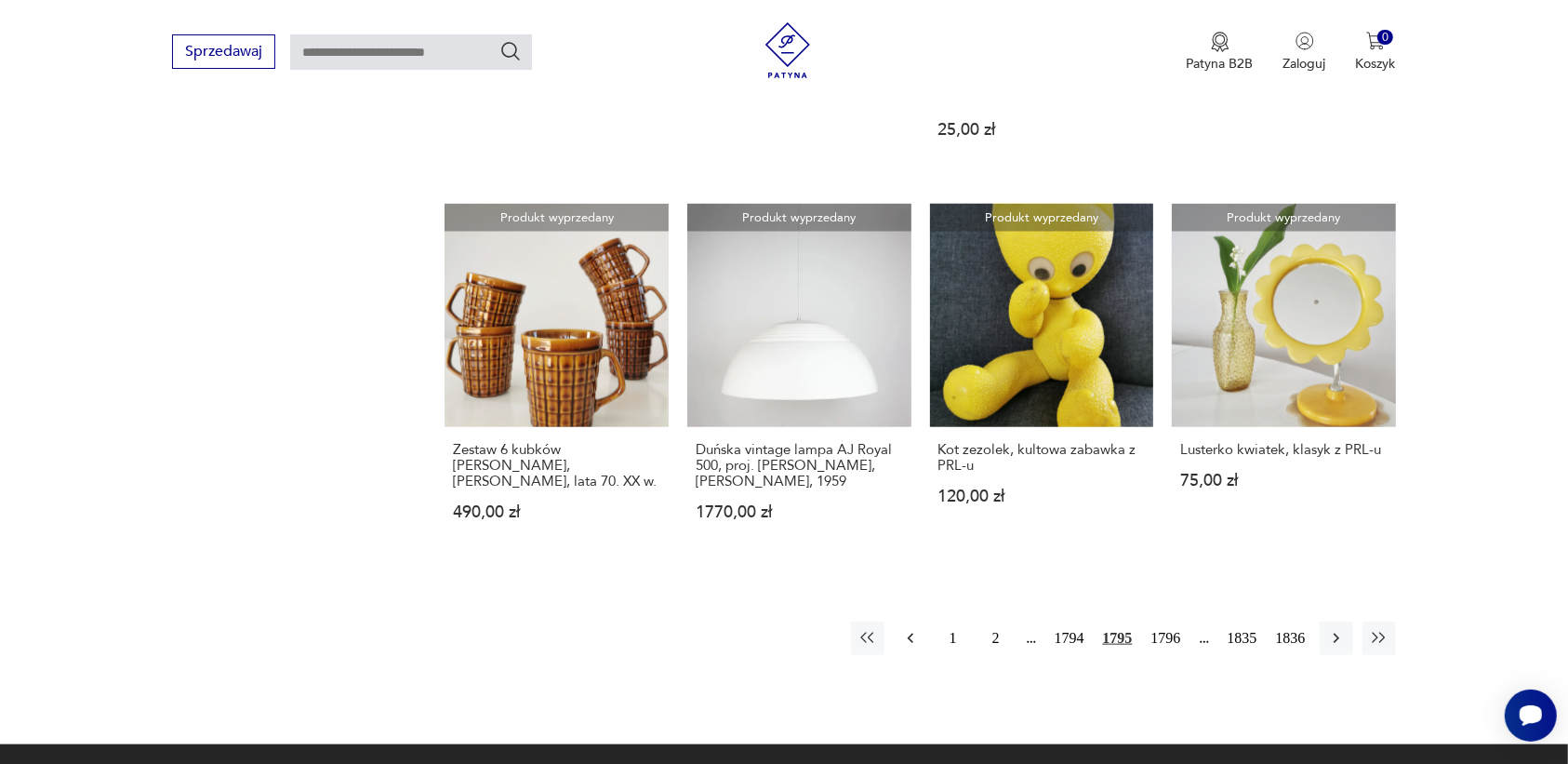
click at [913, 629] on icon "button" at bounding box center [911, 639] width 19 height 19
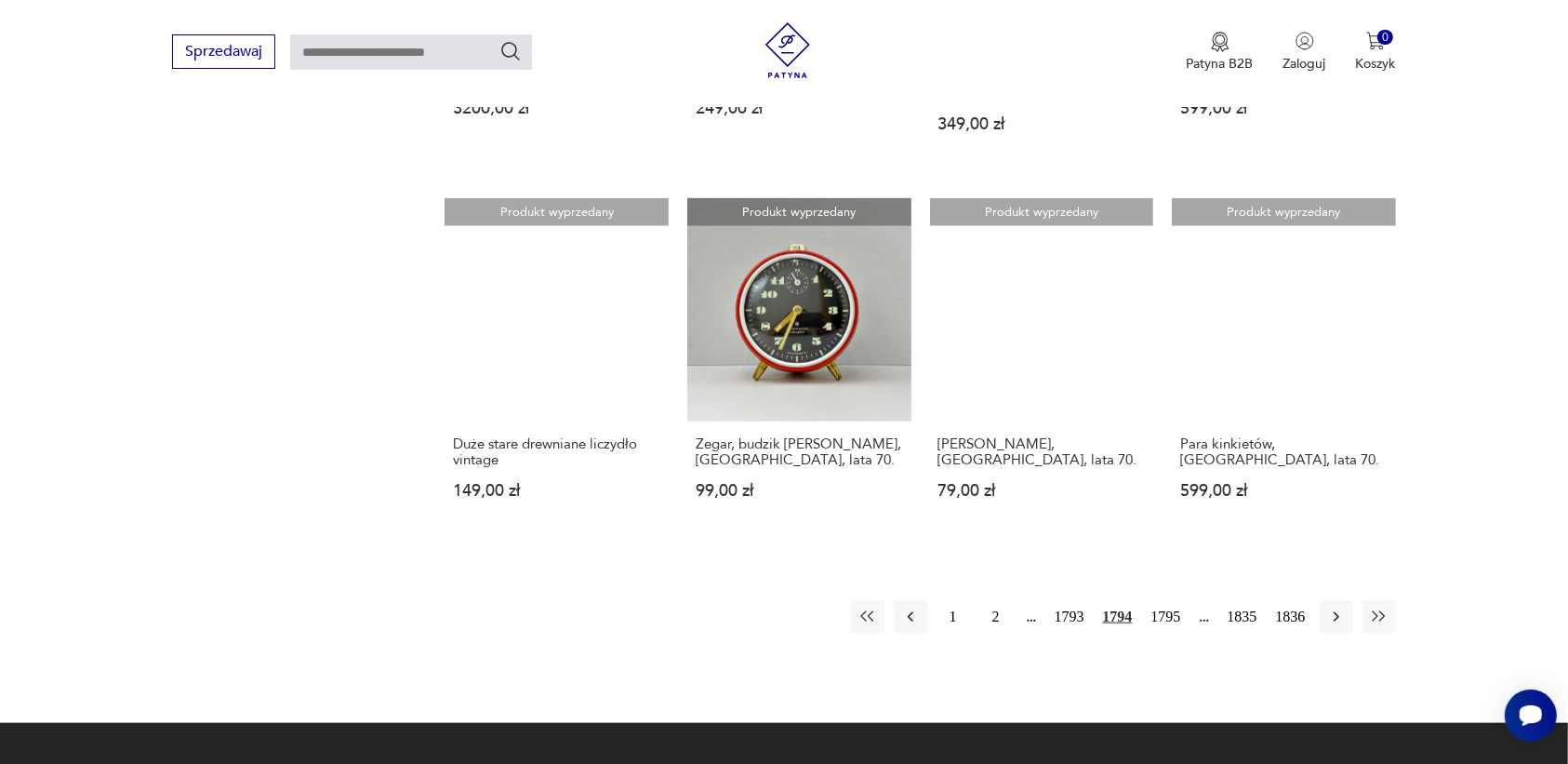
scroll to position [1047, 0]
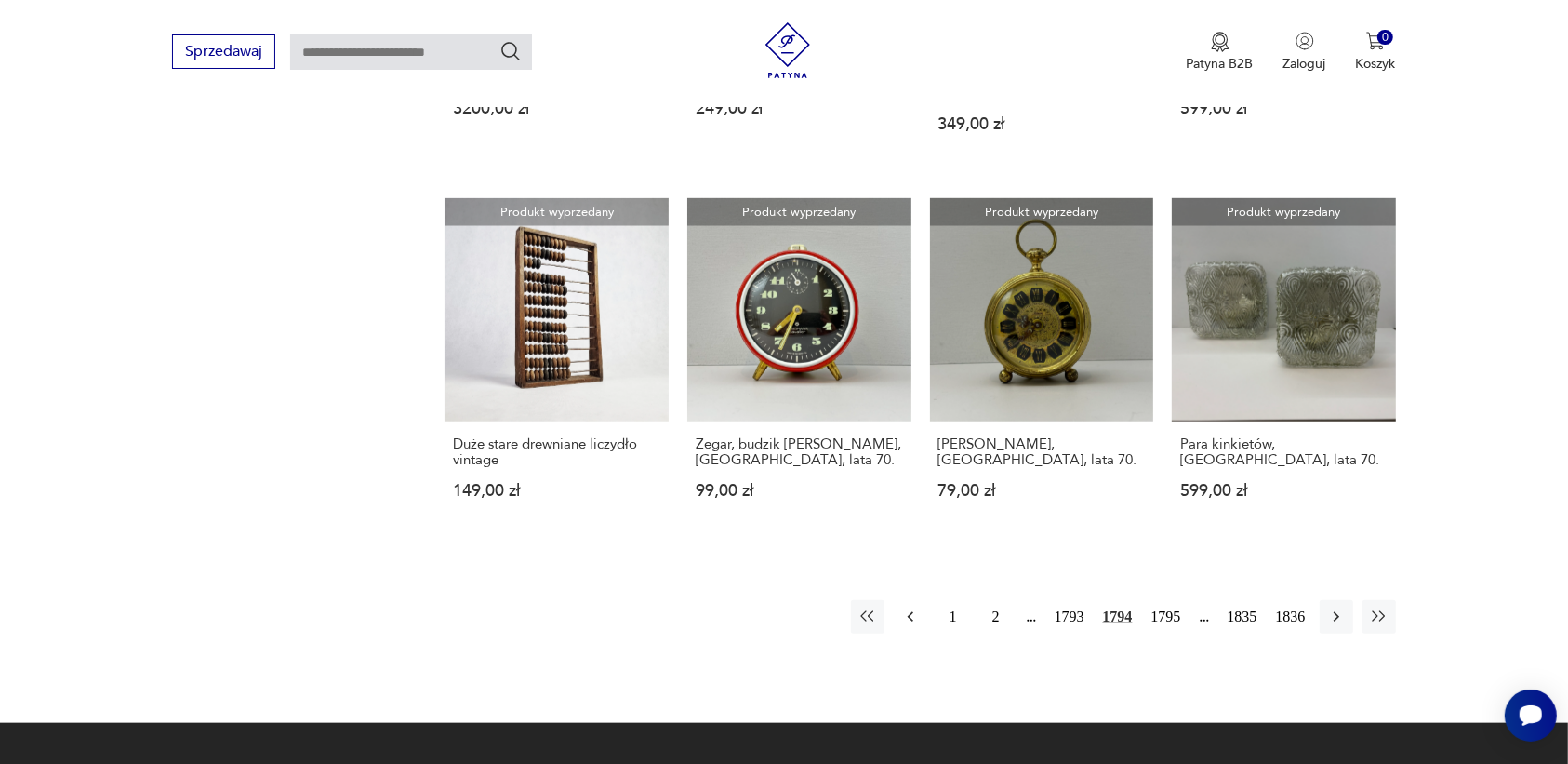
click at [910, 612] on icon "button" at bounding box center [910, 617] width 6 height 10
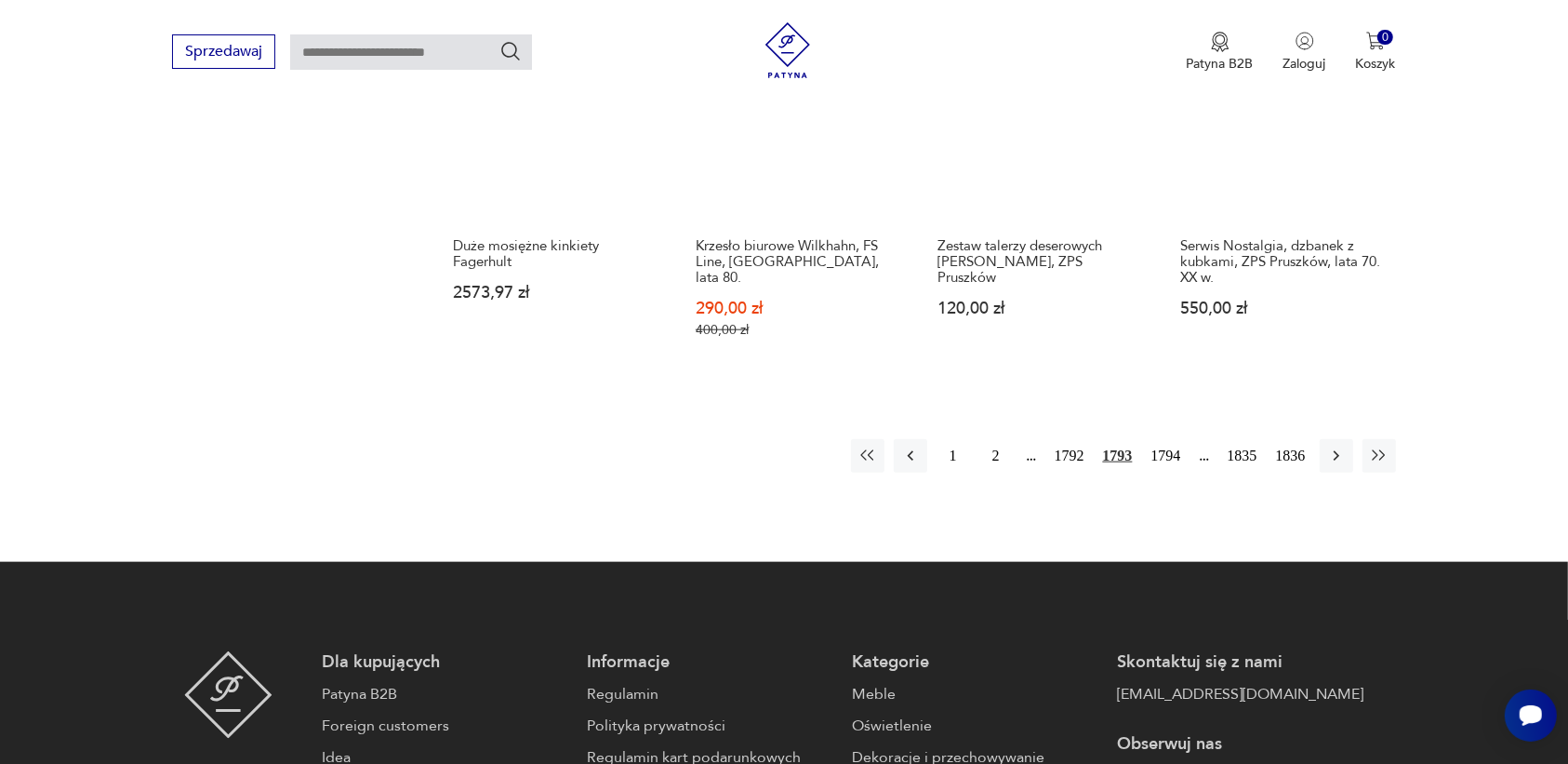
scroll to position [1752, 0]
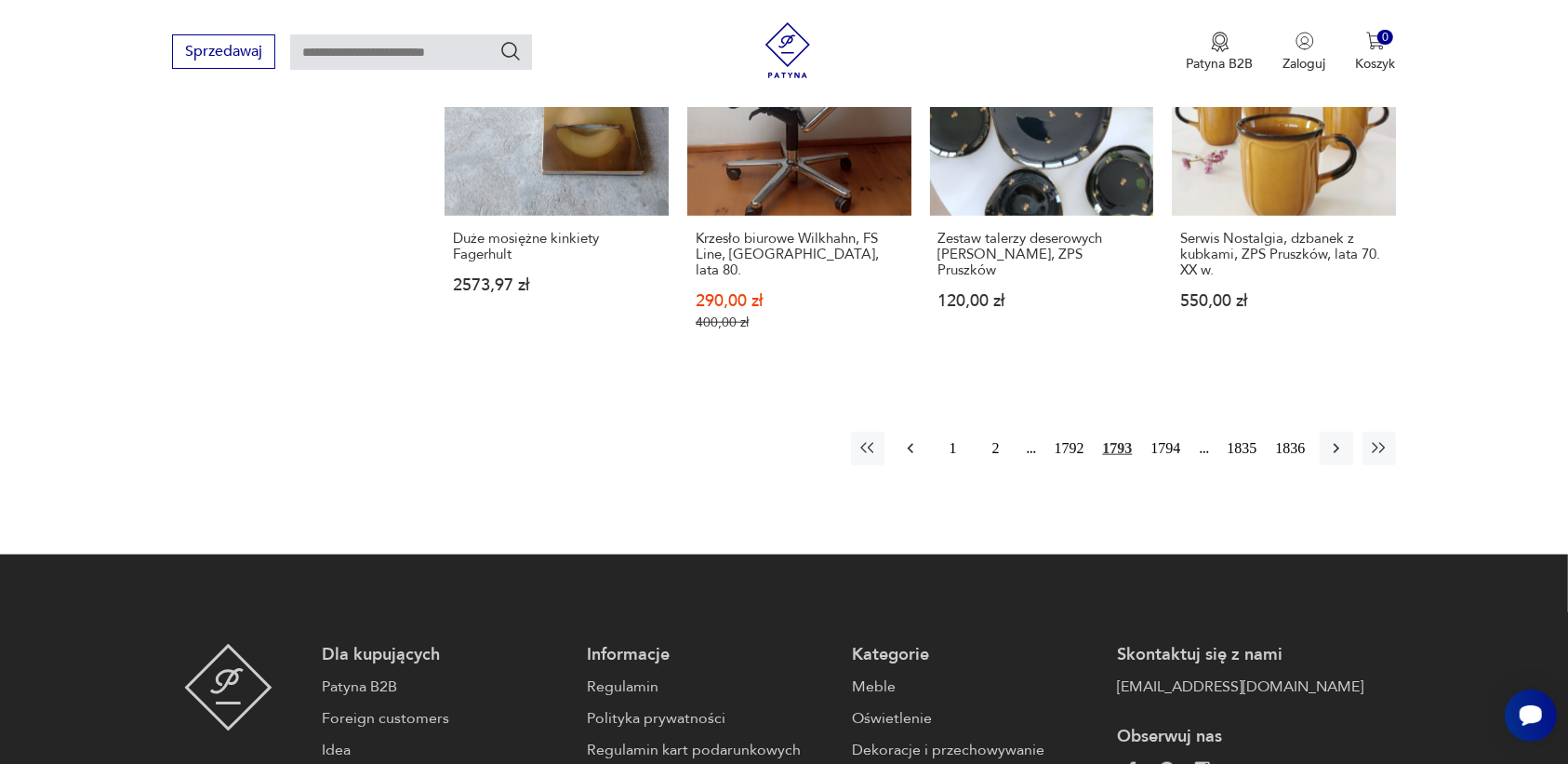
click at [912, 444] on icon "button" at bounding box center [910, 448] width 6 height 10
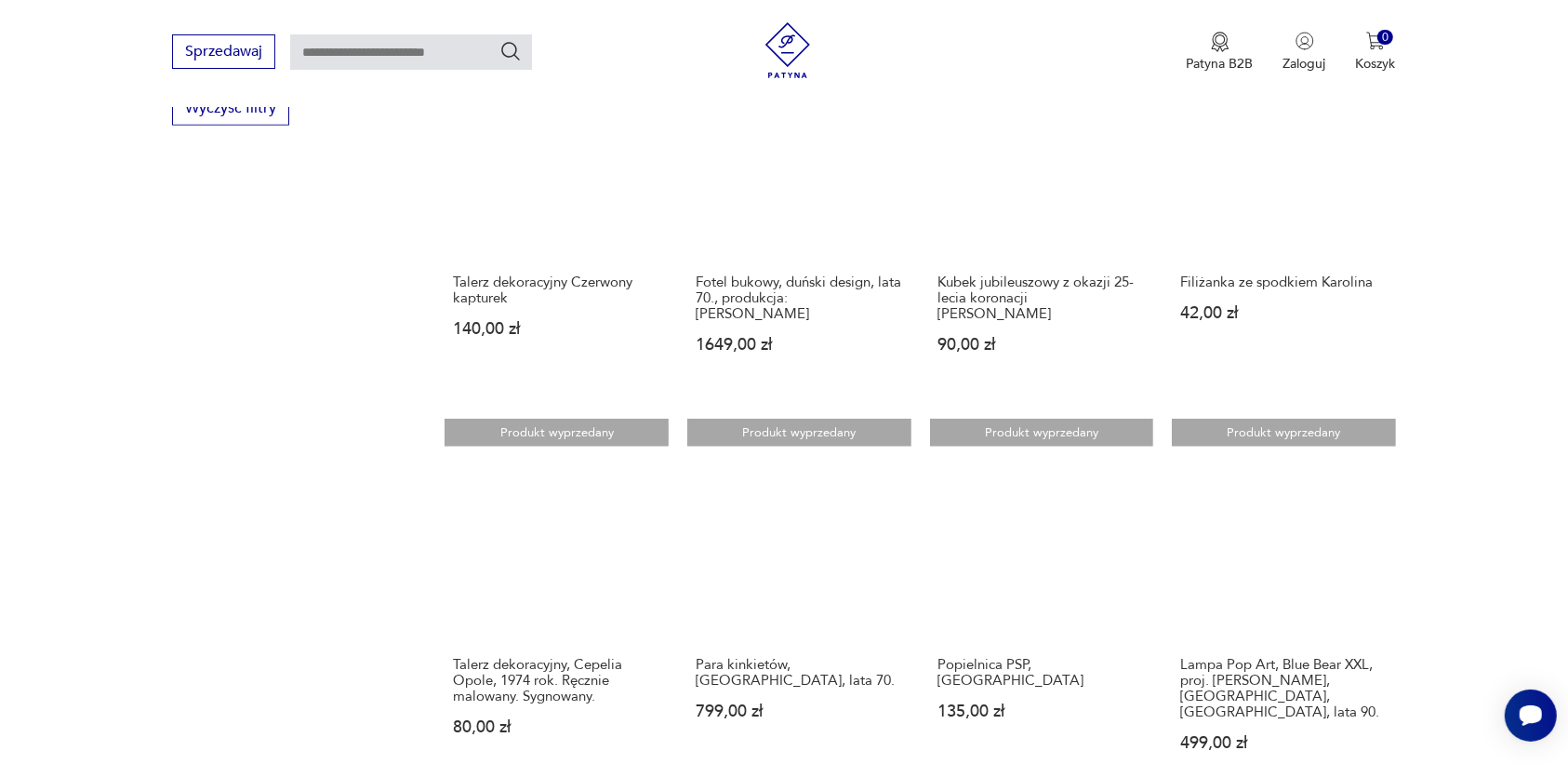
scroll to position [1403, 0]
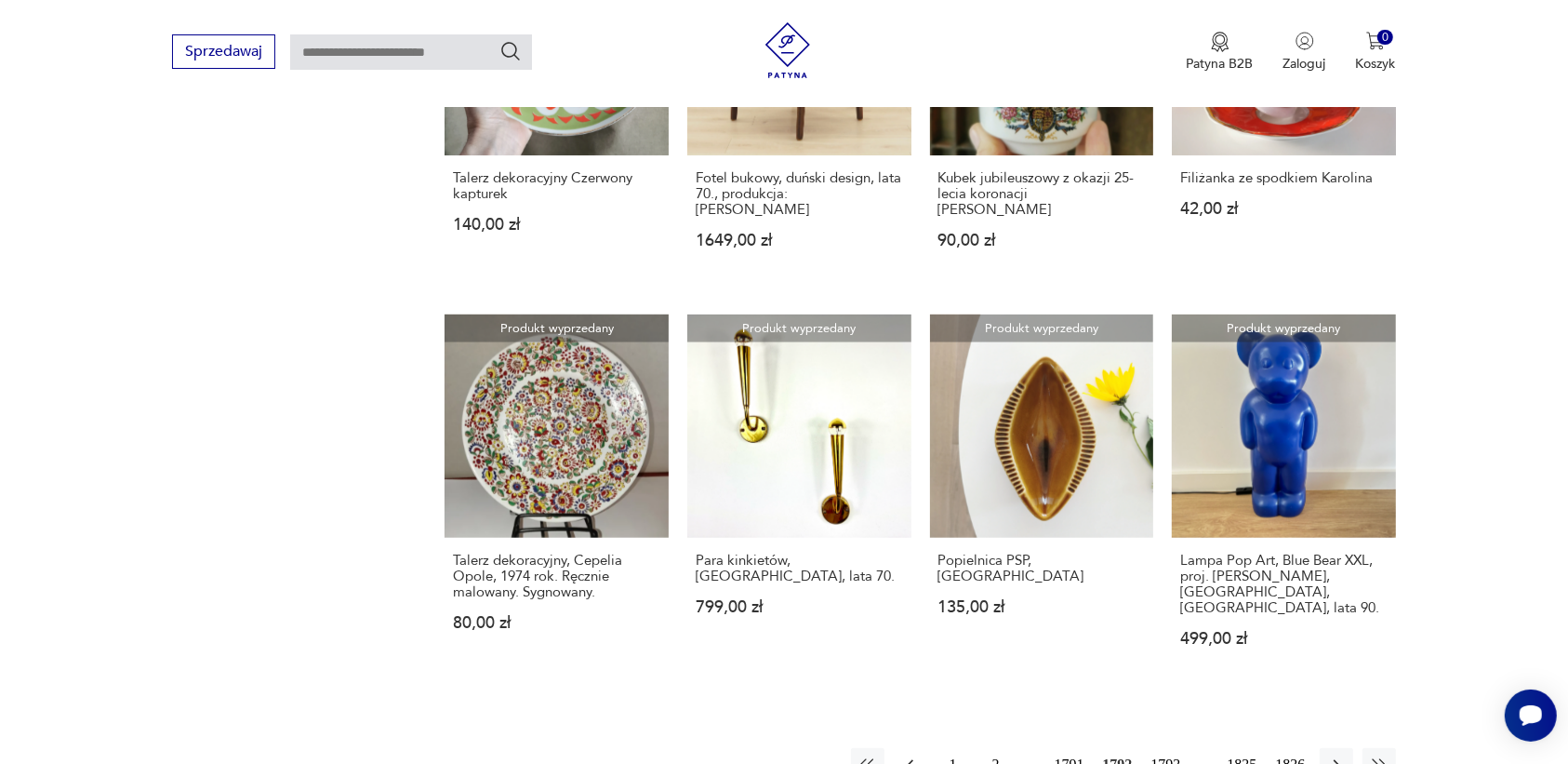
click at [907, 756] on icon "button" at bounding box center [911, 765] width 19 height 19
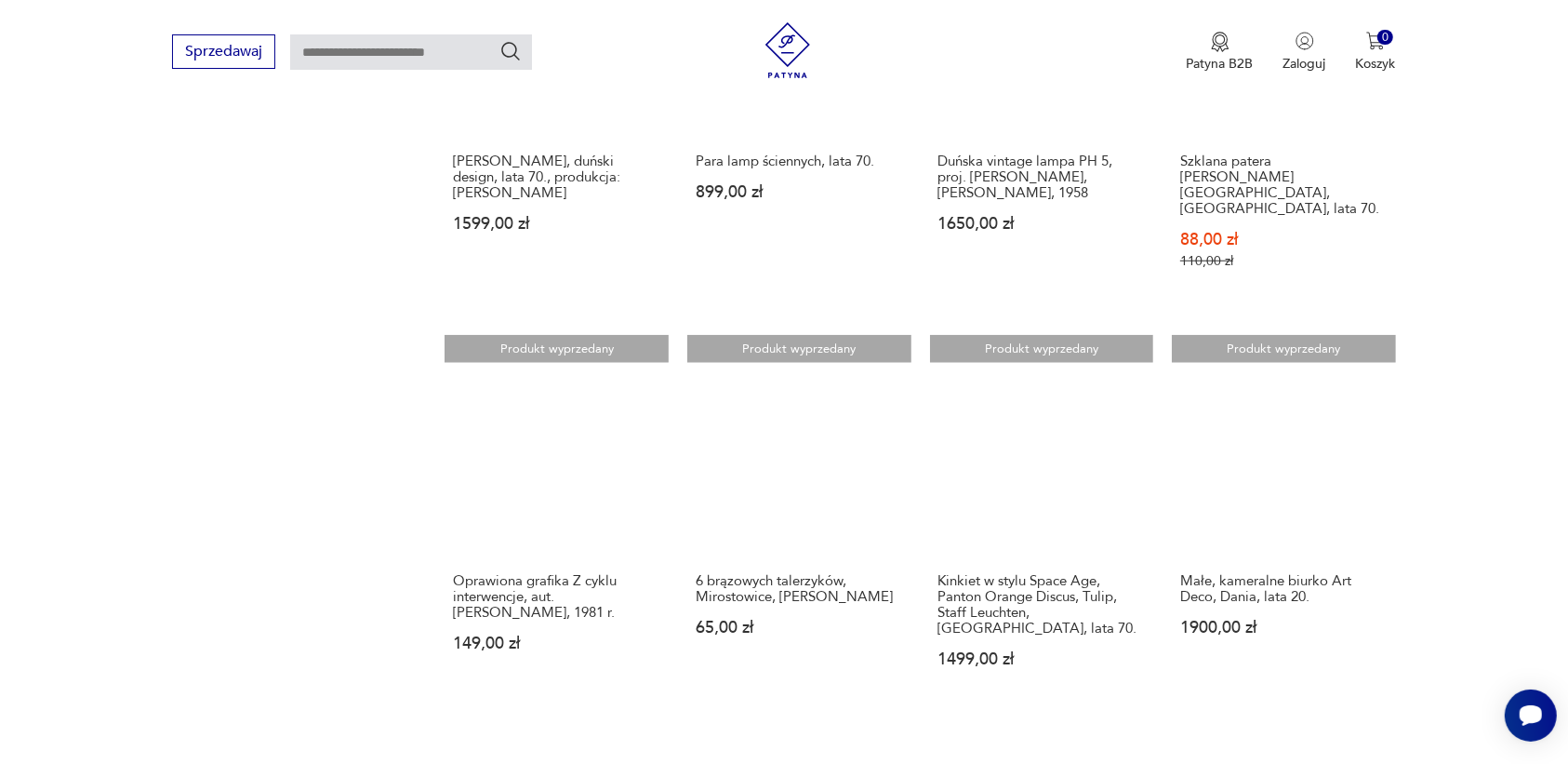
scroll to position [1520, 0]
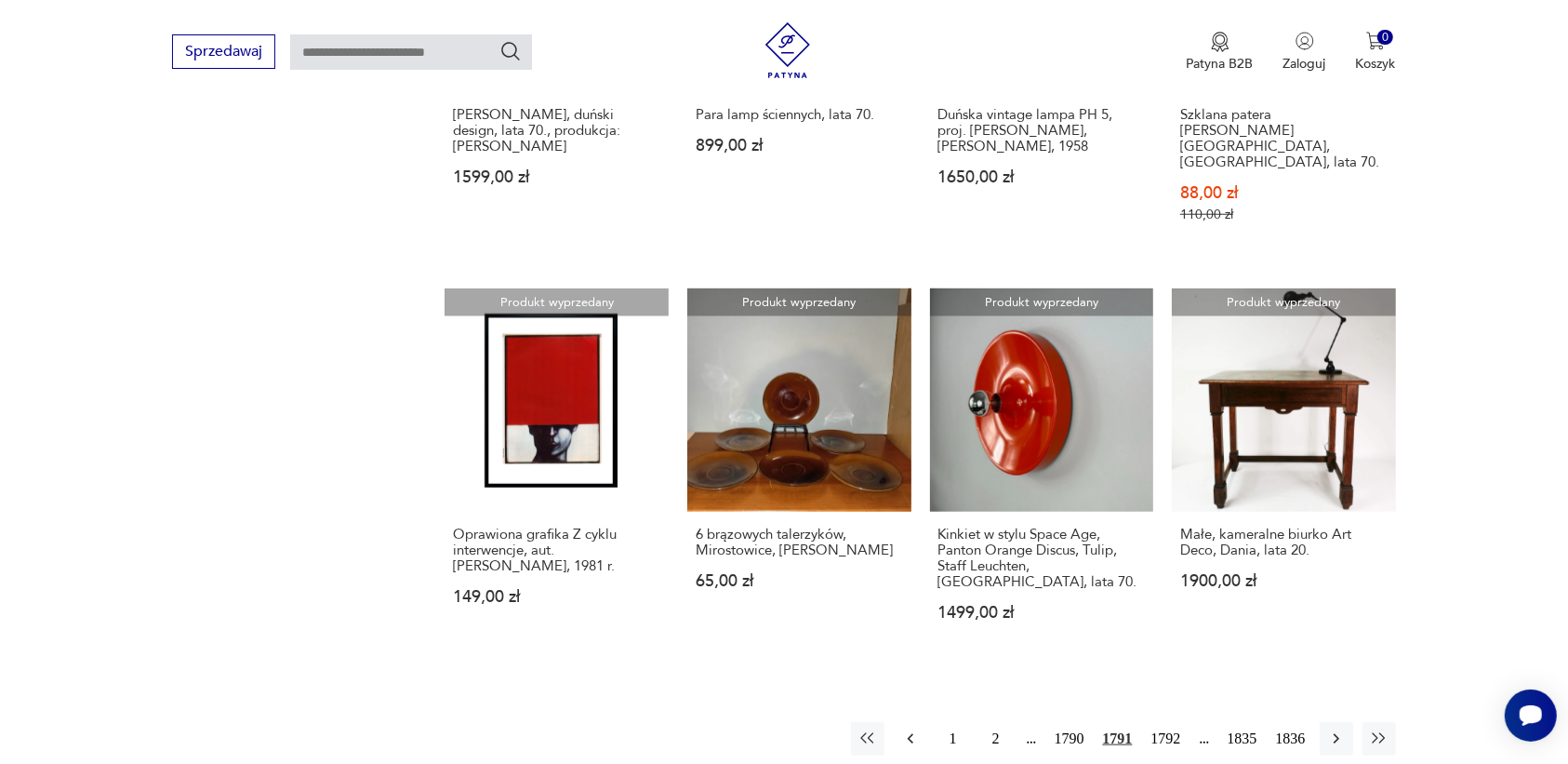
click at [909, 729] on icon "button" at bounding box center [911, 739] width 19 height 19
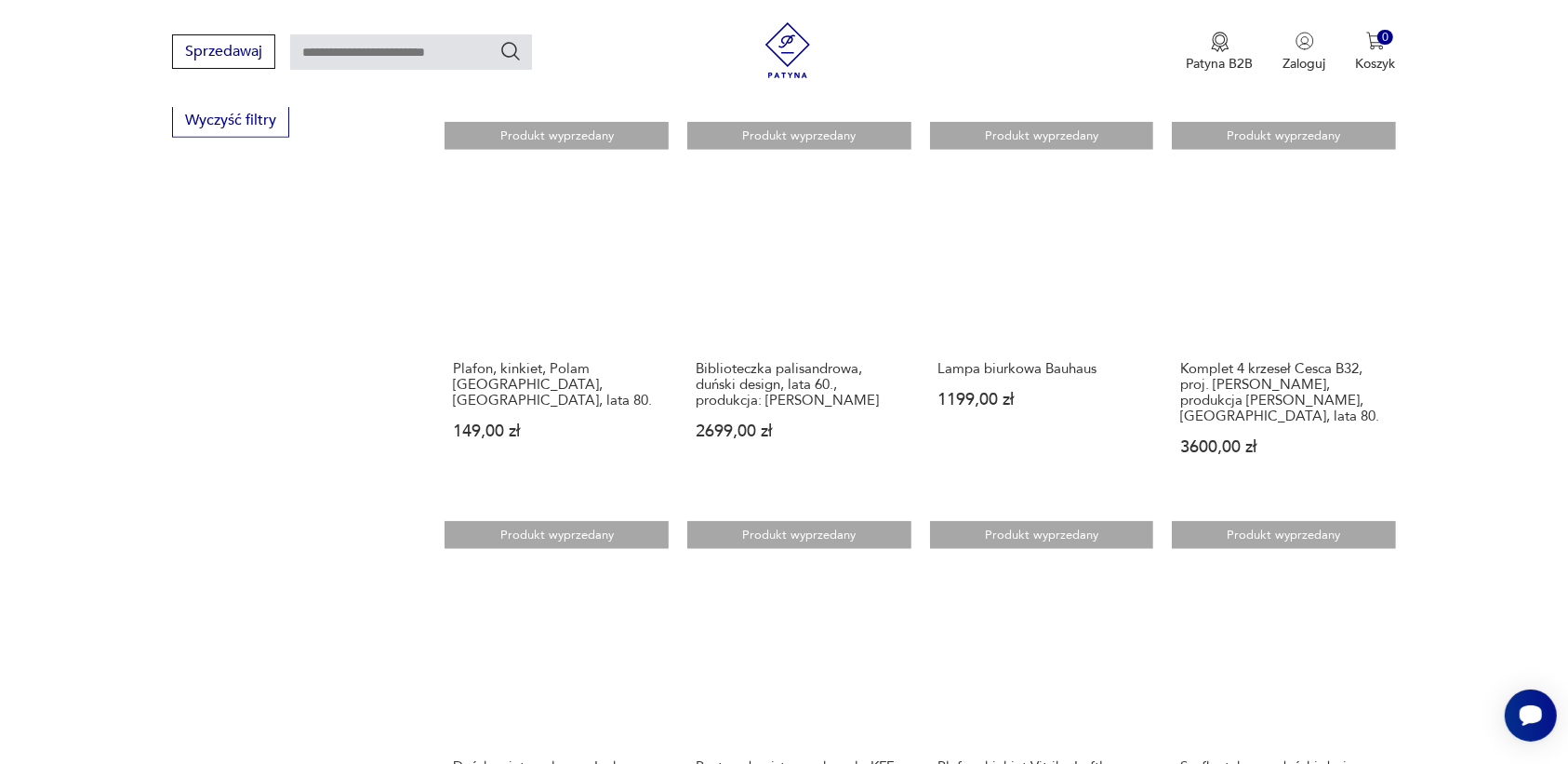
scroll to position [1520, 0]
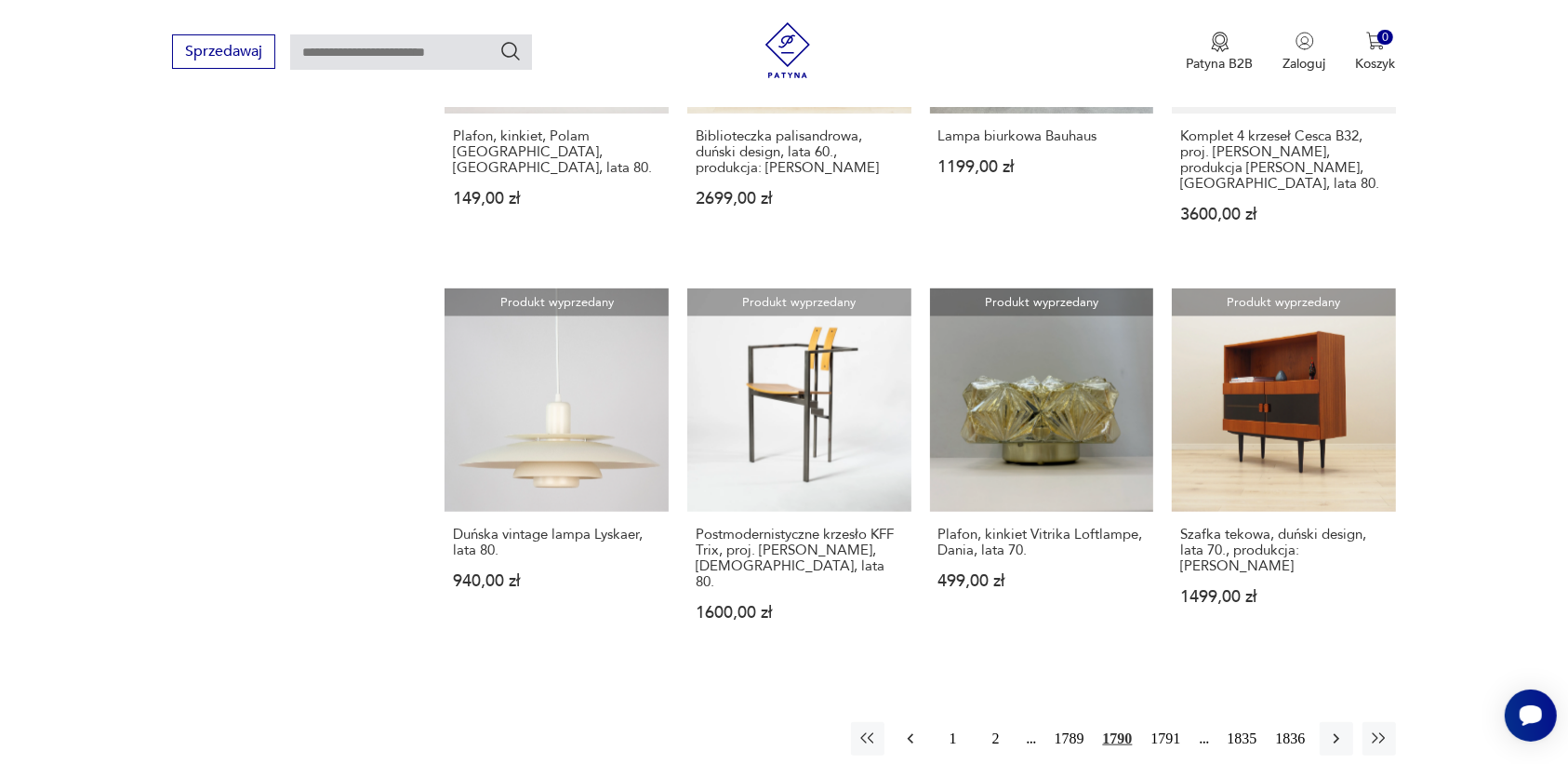
click at [909, 729] on icon "button" at bounding box center [911, 739] width 19 height 19
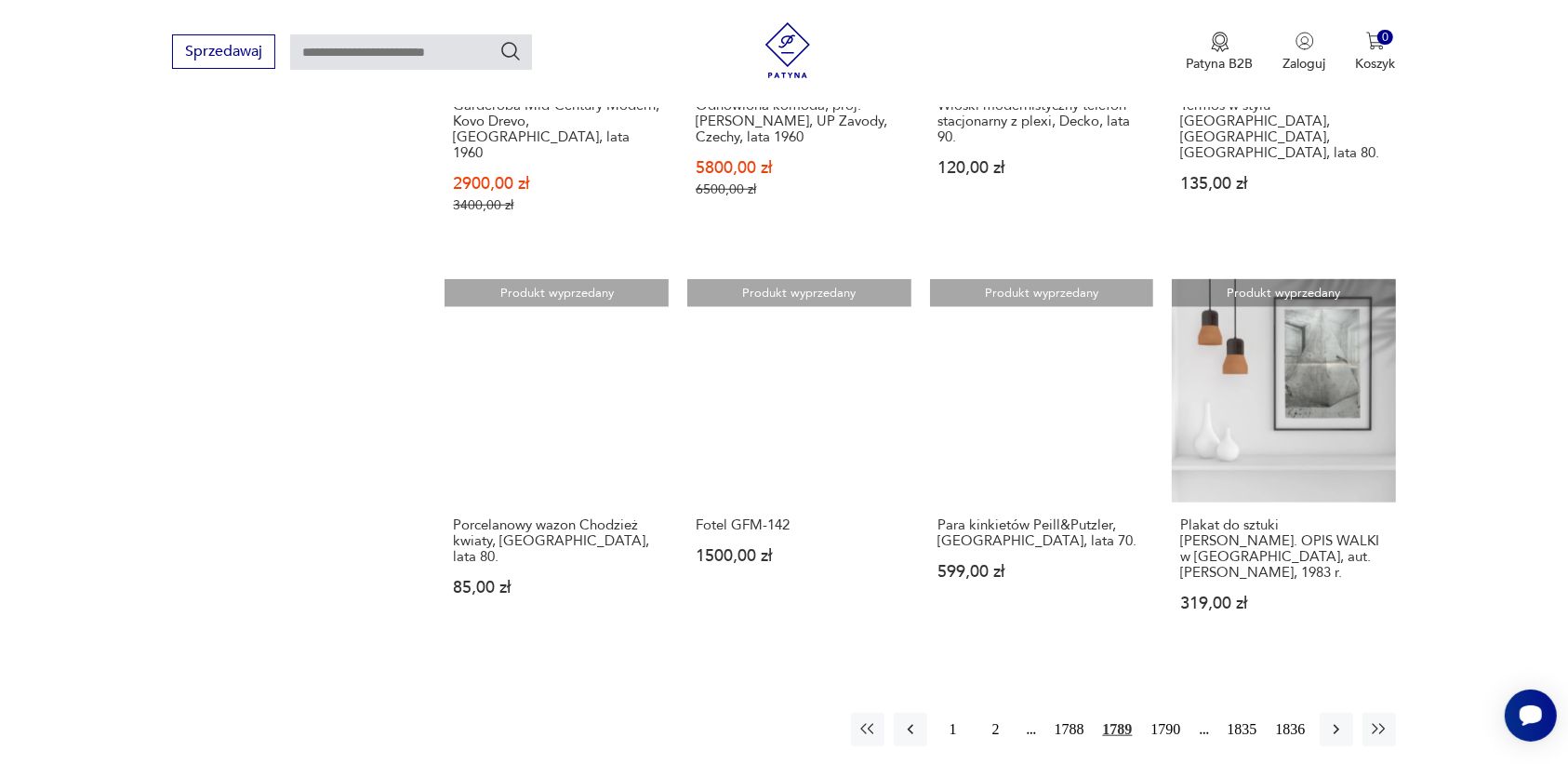
scroll to position [1520, 0]
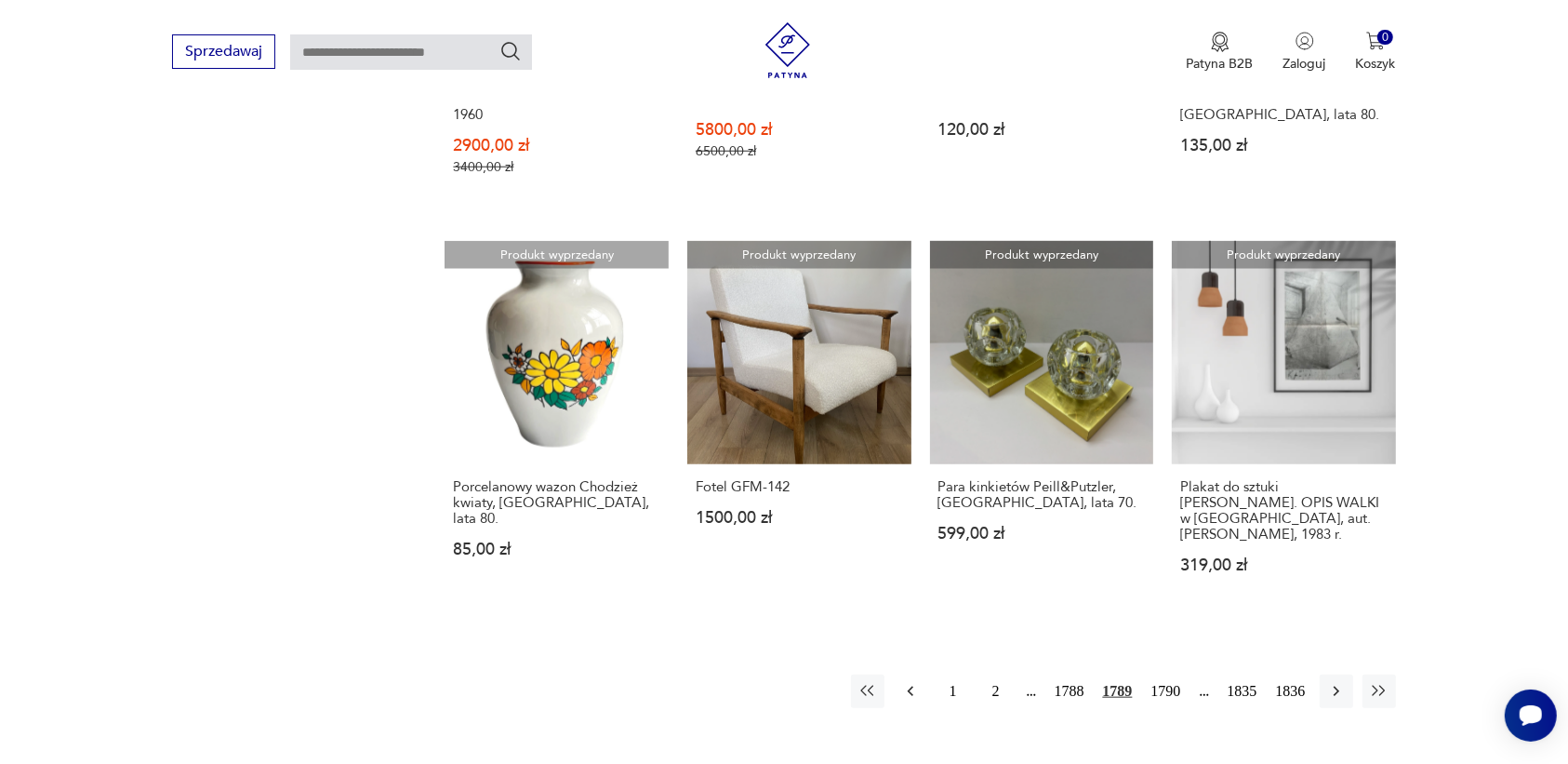
click at [913, 682] on icon "button" at bounding box center [911, 691] width 19 height 19
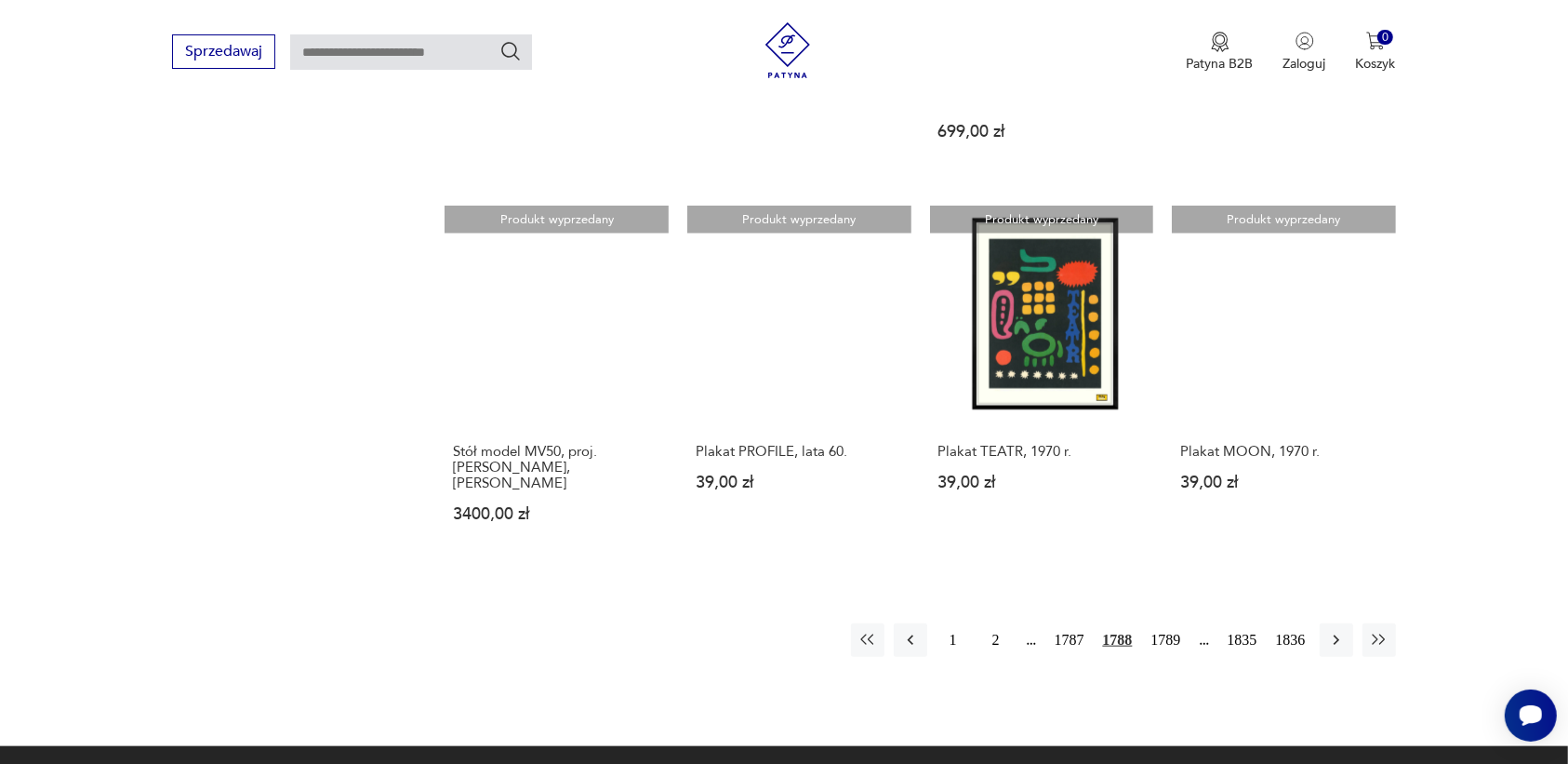
scroll to position [1636, 0]
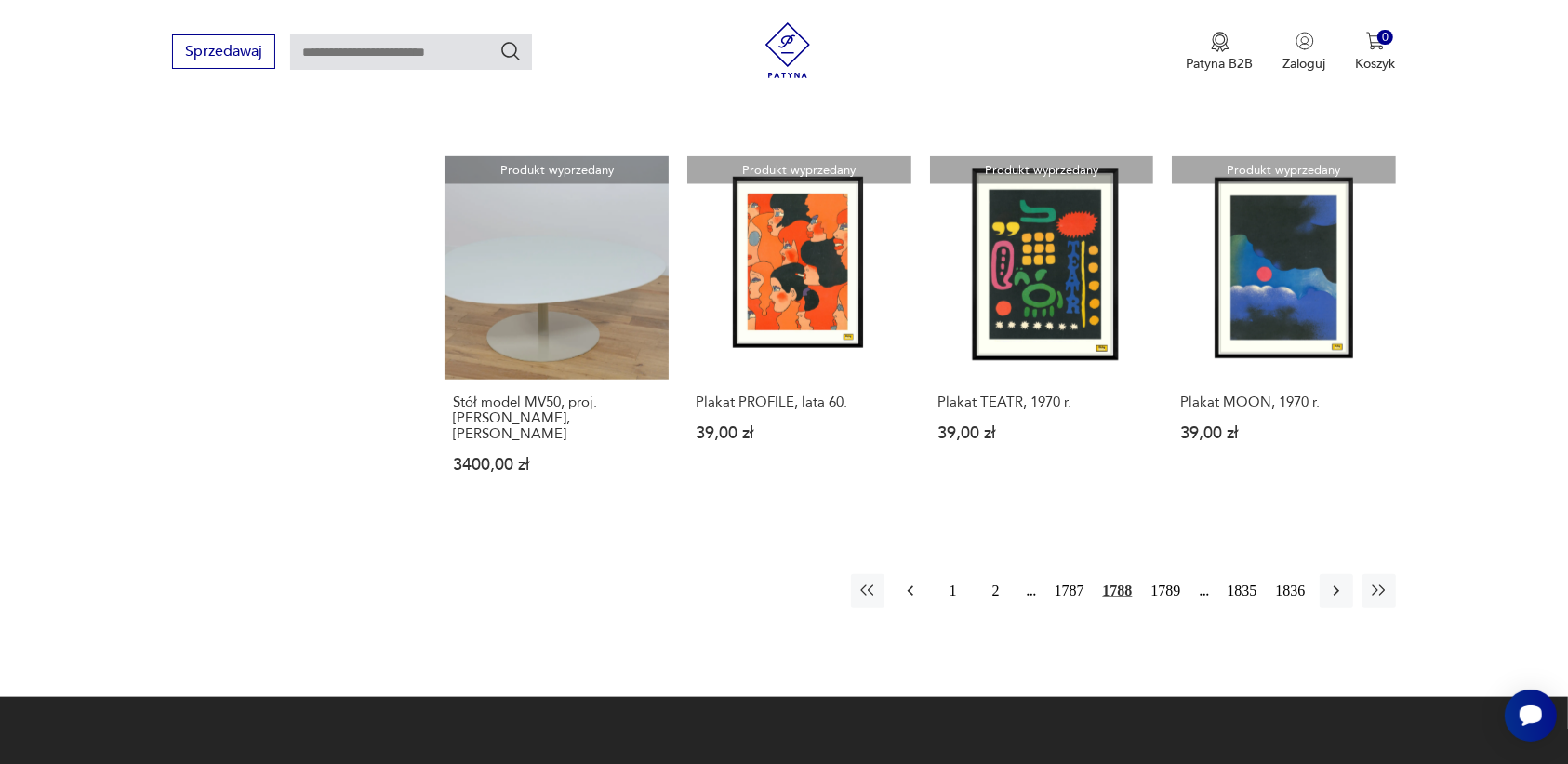
click at [912, 586] on icon "button" at bounding box center [910, 591] width 6 height 10
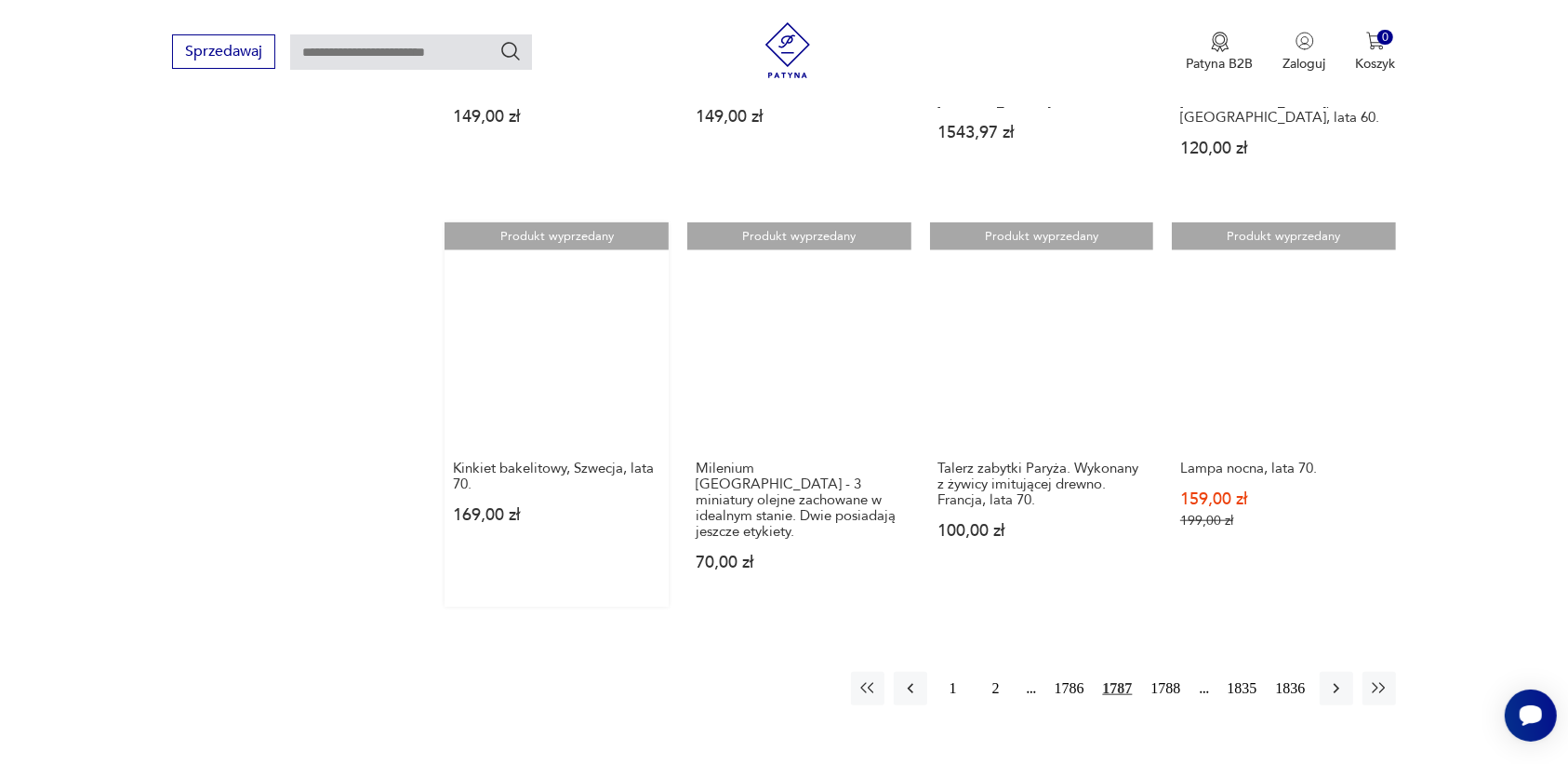
scroll to position [1636, 0]
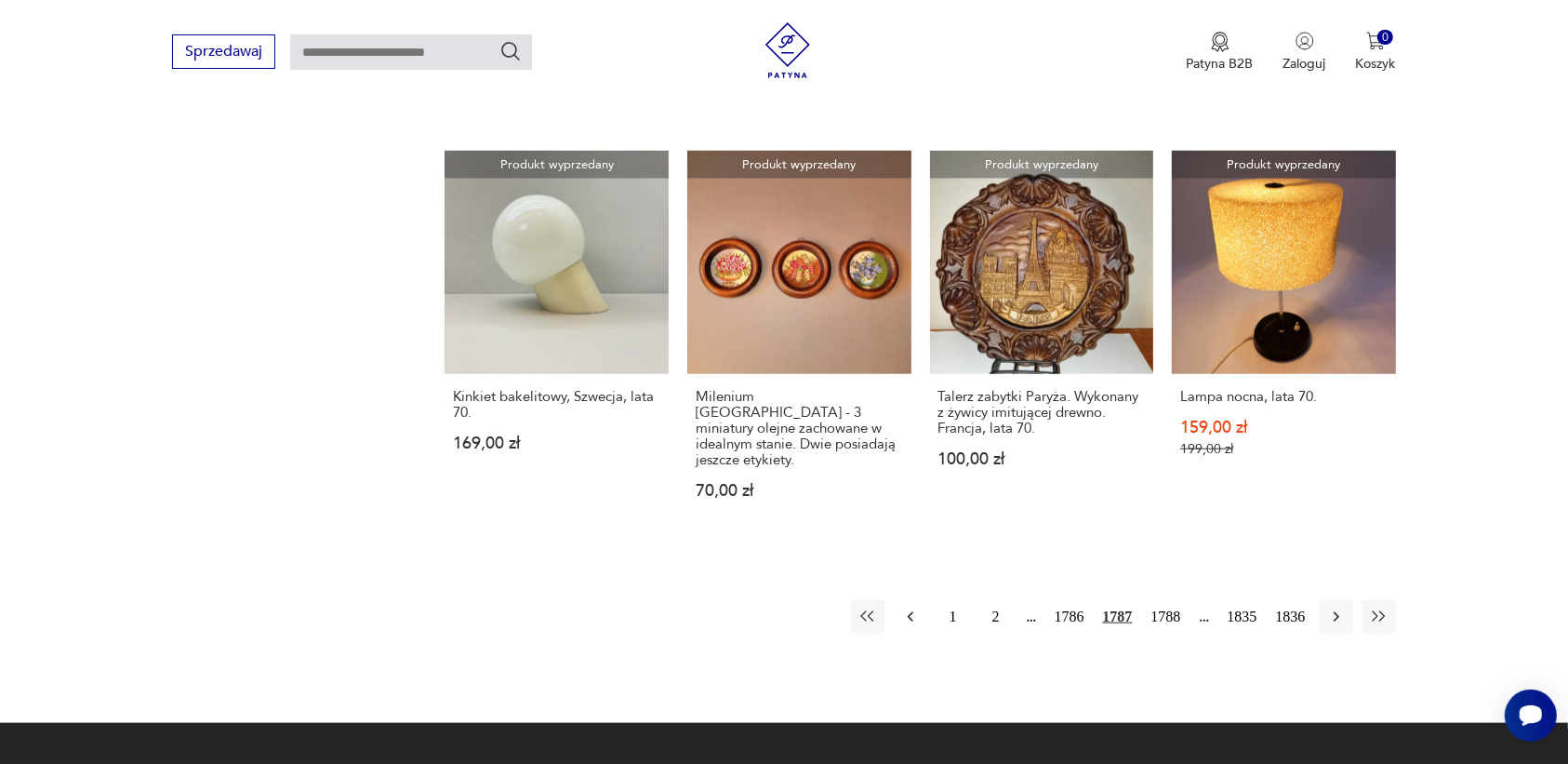
click at [907, 608] on icon "button" at bounding box center [911, 617] width 19 height 19
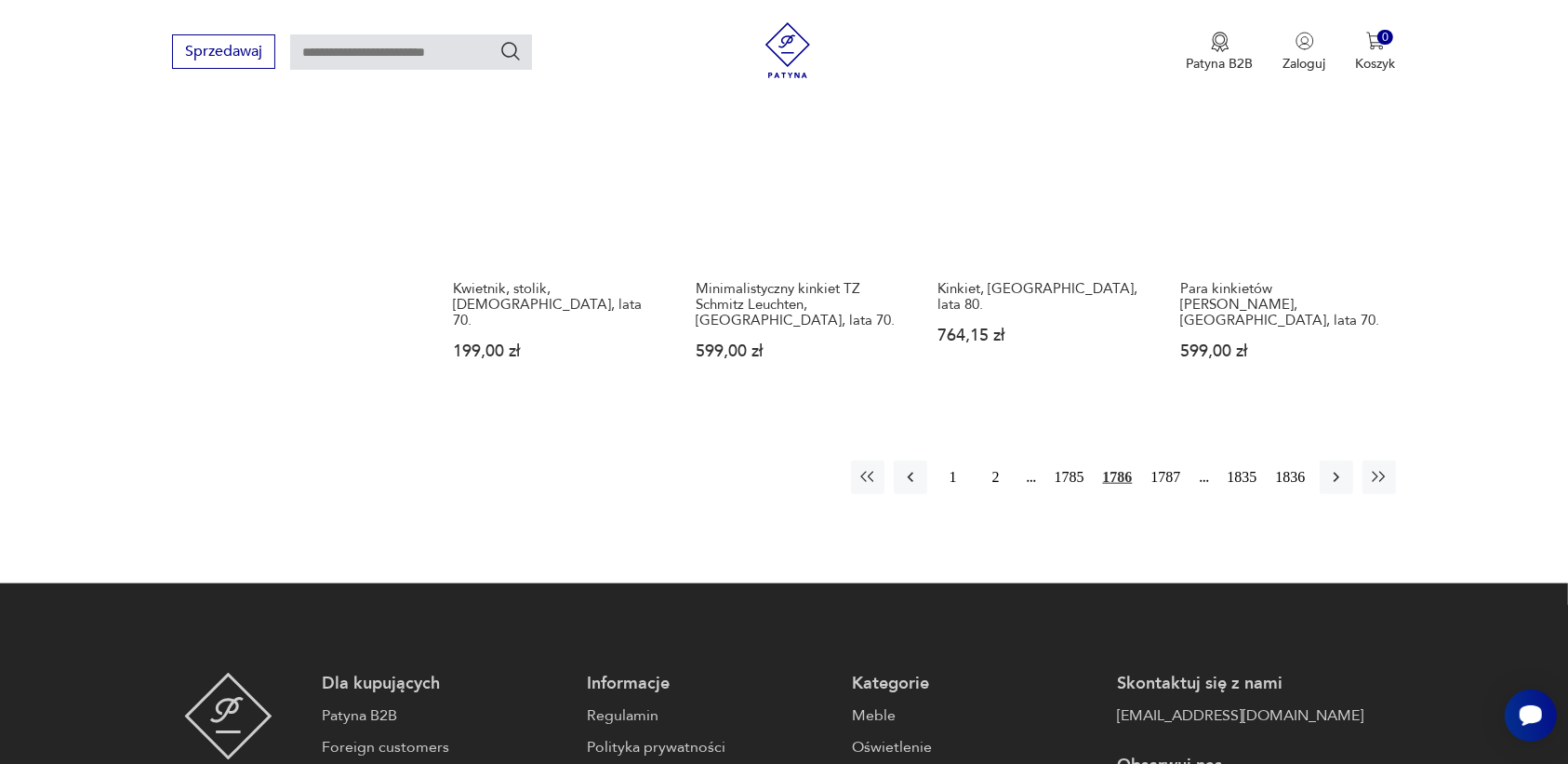
scroll to position [1868, 0]
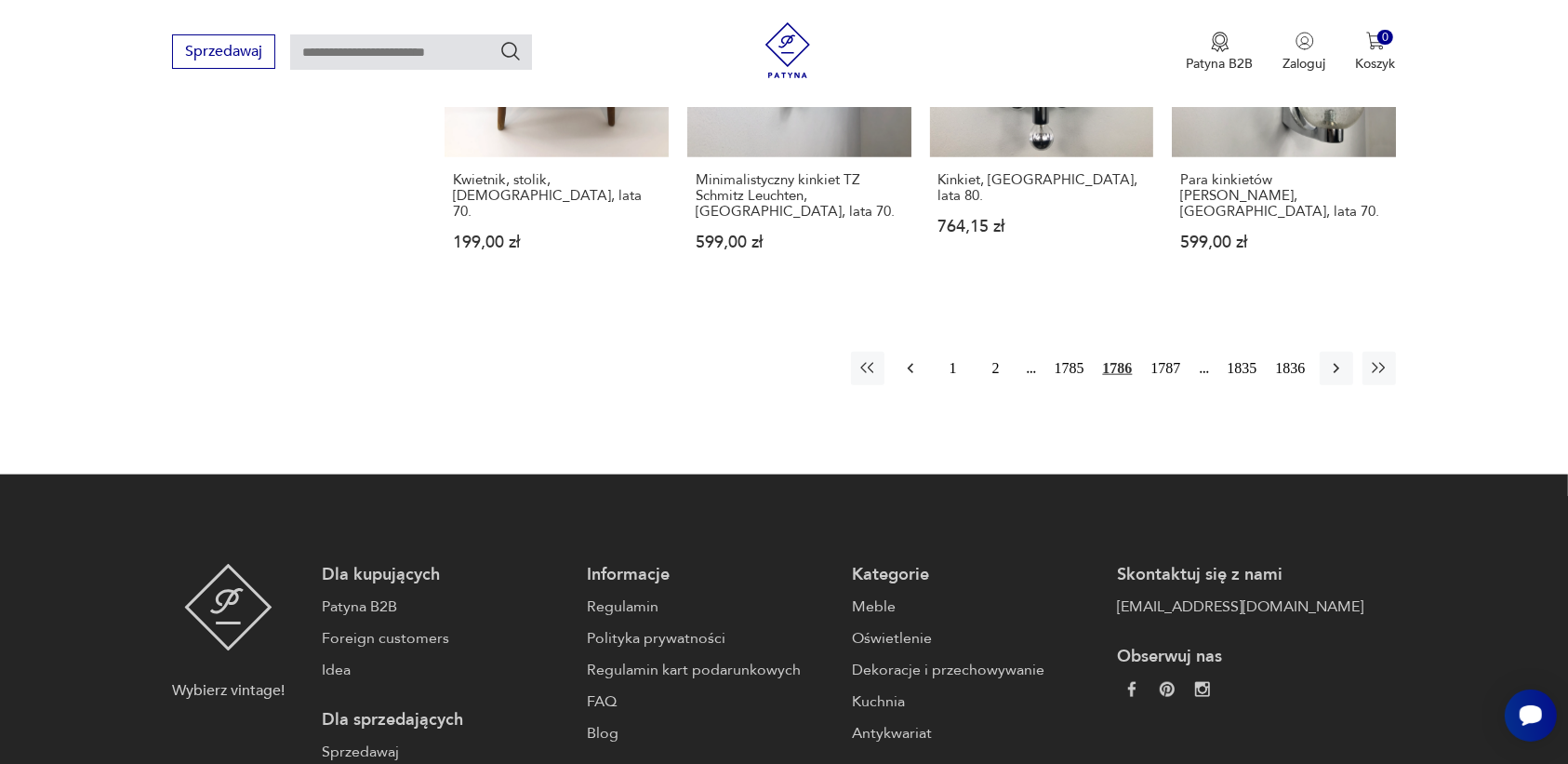
click at [908, 360] on icon "button" at bounding box center [911, 369] width 19 height 19
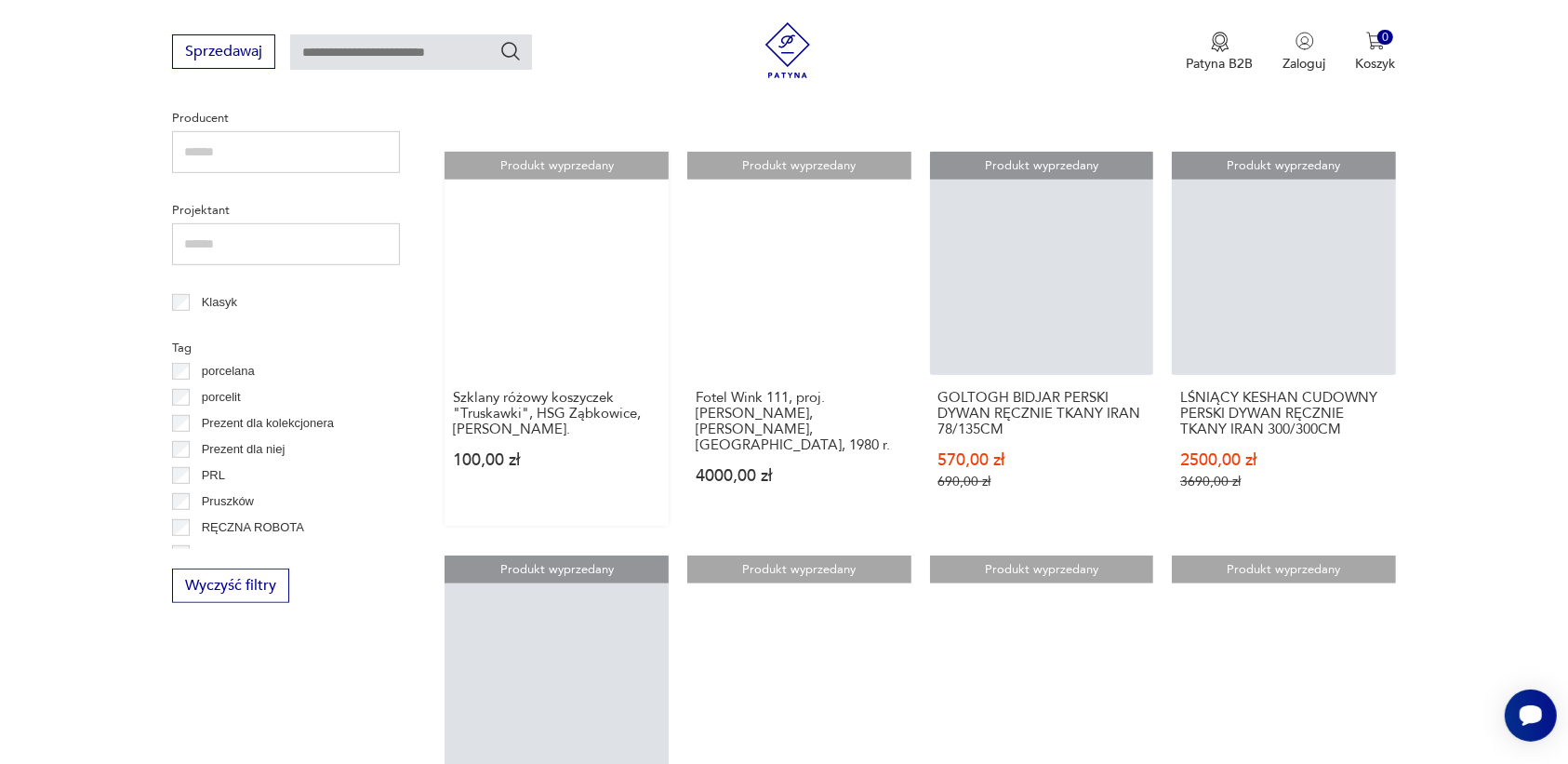
scroll to position [1054, 0]
